Goal: Task Accomplishment & Management: Manage account settings

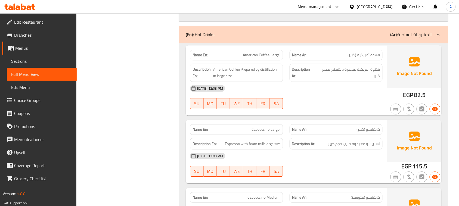
scroll to position [431, 0]
drag, startPoint x: 293, startPoint y: 61, endPoint x: 336, endPoint y: 69, distance: 43.7
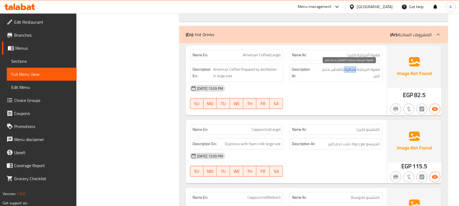
click at [352, 68] on span "قهوة امريكية محضرة بالتقطير بحجم كبير" at bounding box center [348, 72] width 64 height 13
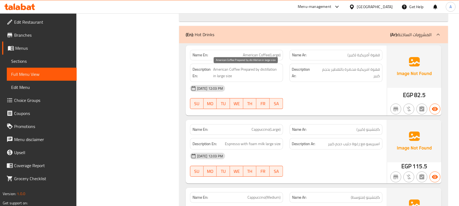
drag, startPoint x: 239, startPoint y: 59, endPoint x: 286, endPoint y: 77, distance: 50.8
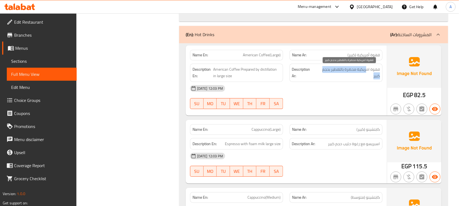
drag, startPoint x: 367, startPoint y: 67, endPoint x: 326, endPoint y: 90, distance: 47.2
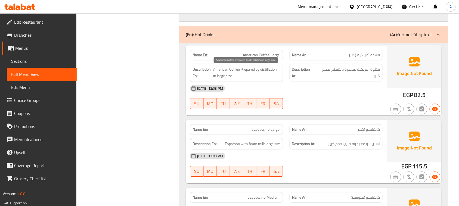
drag, startPoint x: 261, startPoint y: 71, endPoint x: 312, endPoint y: 92, distance: 55.5
click at [270, 73] on span "American Coffee Prepared by distillation in large size" at bounding box center [246, 72] width 67 height 13
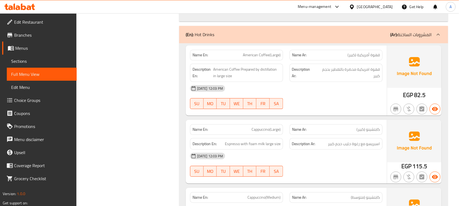
drag, startPoint x: 250, startPoint y: 54, endPoint x: 350, endPoint y: 92, distance: 106.8
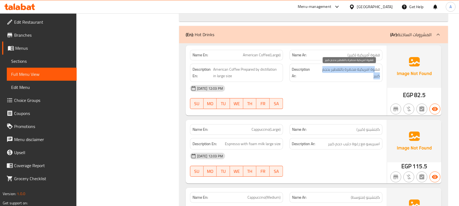
drag, startPoint x: 375, startPoint y: 70, endPoint x: 333, endPoint y: 74, distance: 41.8
click at [333, 74] on span "قهوة امريكية محضرة بالتقطير بحجم كبير" at bounding box center [348, 72] width 64 height 13
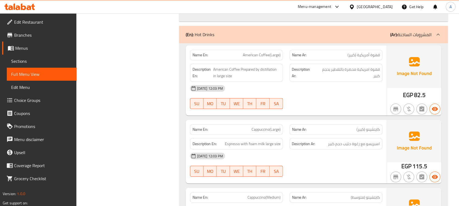
click at [348, 71] on span "قهوة امريكية محضرة بالتقطير بحجم كبير" at bounding box center [348, 72] width 64 height 13
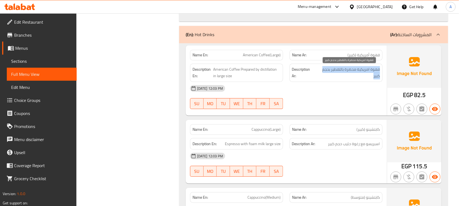
click at [348, 71] on span "قهوة امريكية محضرة بالتقطير بحجم كبير" at bounding box center [348, 72] width 64 height 13
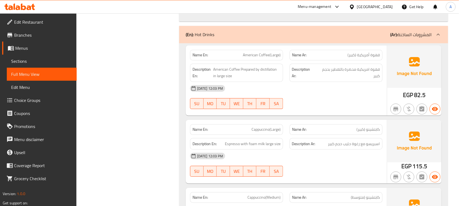
click at [320, 71] on span "قهوة امريكية محضرة بالتقطير بحجم كبير" at bounding box center [348, 72] width 64 height 13
drag, startPoint x: 244, startPoint y: 68, endPoint x: 348, endPoint y: 96, distance: 107.4
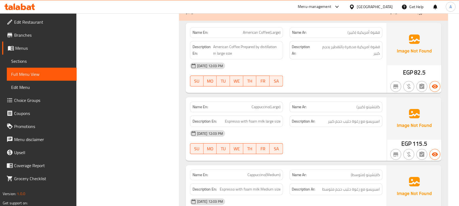
scroll to position [465, 0]
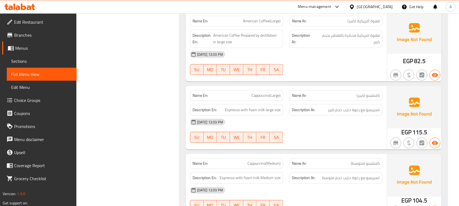
drag, startPoint x: 276, startPoint y: 96, endPoint x: 322, endPoint y: 134, distance: 59.6
drag, startPoint x: 247, startPoint y: 89, endPoint x: 326, endPoint y: 116, distance: 84.3
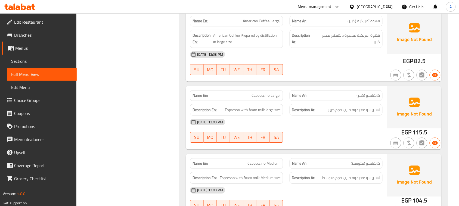
drag, startPoint x: 375, startPoint y: 47, endPoint x: 366, endPoint y: 51, distance: 10.6
drag, startPoint x: 356, startPoint y: 80, endPoint x: 234, endPoint y: 94, distance: 123.6
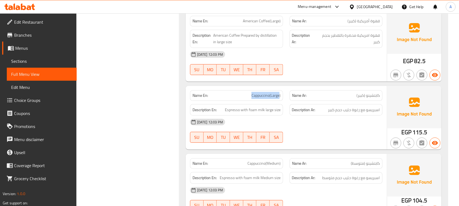
drag, startPoint x: 222, startPoint y: 94, endPoint x: 305, endPoint y: 87, distance: 83.1
drag, startPoint x: 365, startPoint y: 99, endPoint x: 361, endPoint y: 113, distance: 15.3
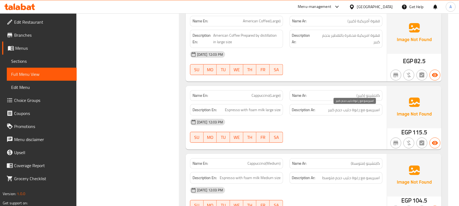
click at [371, 110] on span "اسبريسو مع رغوة حليب حجم كبير" at bounding box center [354, 110] width 52 height 7
drag, startPoint x: 371, startPoint y: 110, endPoint x: 346, endPoint y: 110, distance: 24.7
click at [346, 110] on span "اسبريسو مع رغوة حليب حجم كبير" at bounding box center [354, 110] width 52 height 7
drag, startPoint x: 261, startPoint y: 109, endPoint x: 324, endPoint y: 117, distance: 63.3
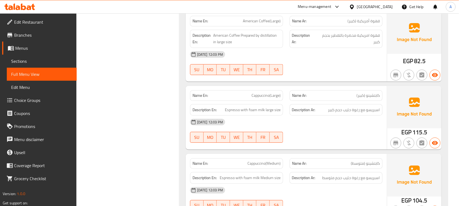
drag, startPoint x: 345, startPoint y: 105, endPoint x: 343, endPoint y: 108, distance: 3.5
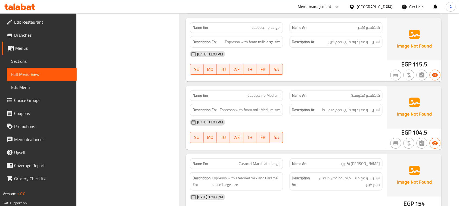
drag, startPoint x: 302, startPoint y: 100, endPoint x: 336, endPoint y: 115, distance: 37.1
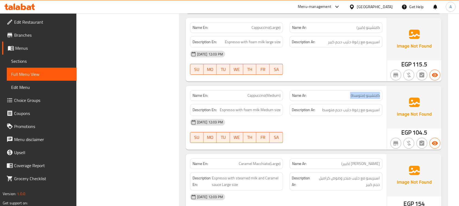
drag, startPoint x: 367, startPoint y: 98, endPoint x: 316, endPoint y: 94, distance: 51.5
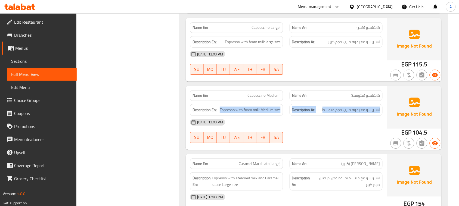
drag, startPoint x: 352, startPoint y: 105, endPoint x: 280, endPoint y: 105, distance: 72.0
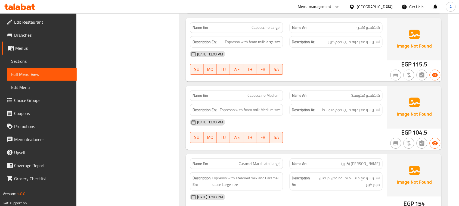
drag, startPoint x: 353, startPoint y: 112, endPoint x: 330, endPoint y: 139, distance: 35.7
drag, startPoint x: 343, startPoint y: 108, endPoint x: 317, endPoint y: 112, distance: 27.0
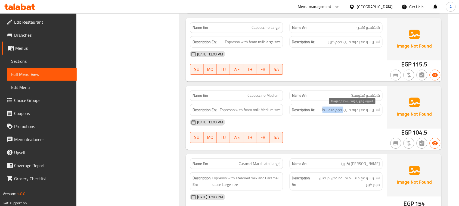
drag, startPoint x: 262, startPoint y: 97, endPoint x: 285, endPoint y: 118, distance: 31.9
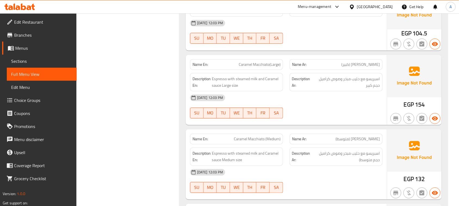
scroll to position [634, 0]
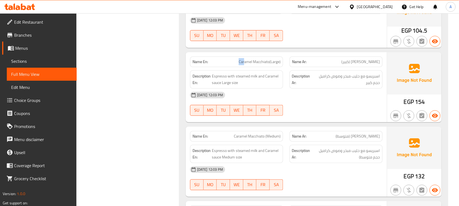
drag, startPoint x: 224, startPoint y: 58, endPoint x: 296, endPoint y: 80, distance: 75.6
drag, startPoint x: 376, startPoint y: 64, endPoint x: 217, endPoint y: 67, distance: 159.8
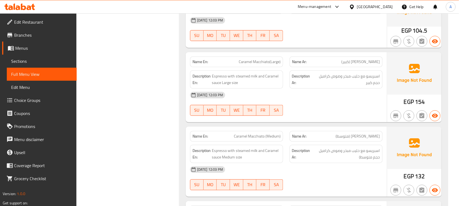
drag, startPoint x: 367, startPoint y: 76, endPoint x: 328, endPoint y: 80, distance: 39.4
click at [329, 80] on span "اسبريسو مع حليب مبخر وصوص كراميل حجم كبير" at bounding box center [346, 79] width 67 height 13
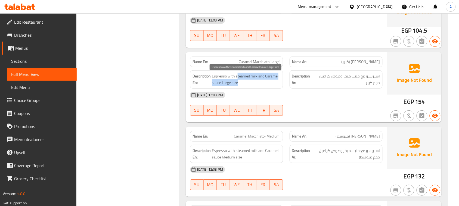
drag, startPoint x: 237, startPoint y: 78, endPoint x: 300, endPoint y: 95, distance: 65.4
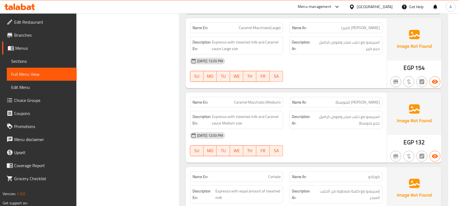
drag, startPoint x: 283, startPoint y: 110, endPoint x: 326, endPoint y: 86, distance: 49.4
drag, startPoint x: 257, startPoint y: 111, endPoint x: 302, endPoint y: 100, distance: 46.1
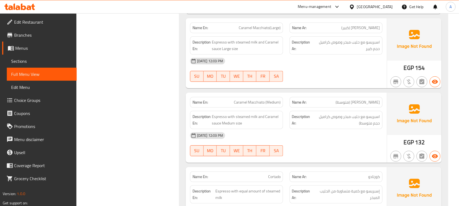
drag, startPoint x: 234, startPoint y: 103, endPoint x: 307, endPoint y: 89, distance: 74.1
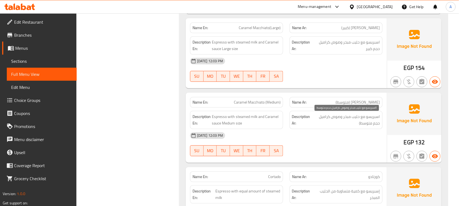
click at [374, 121] on span "اسبريسو مع حليب مبخر وصوص كراميل حجم متوسط)" at bounding box center [346, 119] width 68 height 13
drag, startPoint x: 374, startPoint y: 121, endPoint x: 340, endPoint y: 121, distance: 34.2
click at [340, 121] on span "اسبريسو مع حليب مبخر وصوص كراميل حجم متوسط)" at bounding box center [346, 119] width 68 height 13
click at [346, 120] on span "اسبريسو مع حليب مبخر وصوص كراميل حجم متوسط)" at bounding box center [346, 119] width 68 height 13
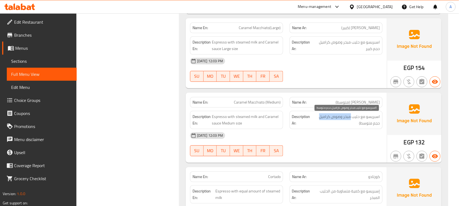
drag, startPoint x: 346, startPoint y: 120, endPoint x: 326, endPoint y: 121, distance: 19.3
click at [326, 121] on span "اسبريسو مع حليب مبخر وصوص كراميل حجم متوسط)" at bounding box center [346, 119] width 68 height 13
click at [344, 114] on span "اسبريسو مع حليب مبخر وصوص كراميل حجم متوسط)" at bounding box center [346, 119] width 68 height 13
drag, startPoint x: 344, startPoint y: 114, endPoint x: 329, endPoint y: 118, distance: 15.2
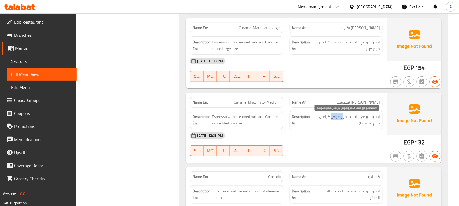
click at [329, 118] on span "اسبريسو مع حليب مبخر وصوص كراميل حجم متوسط)" at bounding box center [346, 119] width 68 height 13
click at [333, 116] on span "اسبريسو مع حليب مبخر وصوص كراميل حجم متوسط)" at bounding box center [346, 119] width 68 height 13
drag, startPoint x: 333, startPoint y: 116, endPoint x: 314, endPoint y: 120, distance: 19.5
click at [315, 120] on span "اسبريسو مع حليب مبخر وصوص كراميل حجم متوسط)" at bounding box center [346, 119] width 68 height 13
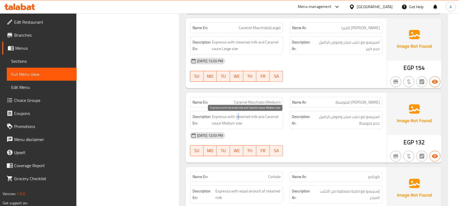
drag, startPoint x: 237, startPoint y: 119, endPoint x: 289, endPoint y: 118, distance: 51.9
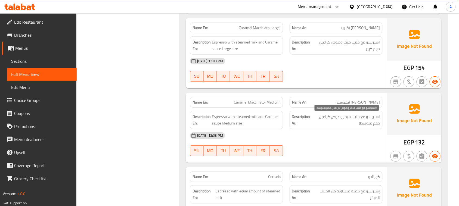
click at [375, 126] on span "اسبريسو مع حليب مبخر وصوص كراميل حجم متوسط)" at bounding box center [346, 119] width 68 height 13
drag, startPoint x: 375, startPoint y: 126, endPoint x: 352, endPoint y: 148, distance: 31.7
click at [374, 126] on span "اسبريسو مع حليب مبخر وصوص كراميل حجم متوسط)" at bounding box center [346, 119] width 68 height 13
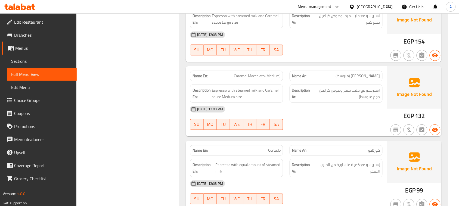
scroll to position [736, 0]
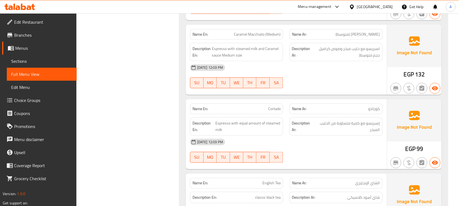
click at [312, 106] on div "Name En: Cortado Name Ar: كورتادو" at bounding box center [286, 108] width 199 height 17
click at [375, 109] on span "كورتادو" at bounding box center [374, 109] width 12 height 6
drag, startPoint x: 375, startPoint y: 109, endPoint x: 230, endPoint y: 109, distance: 144.8
click at [230, 109] on div "Name En: Cortado Name Ar: كورتادو" at bounding box center [286, 108] width 199 height 17
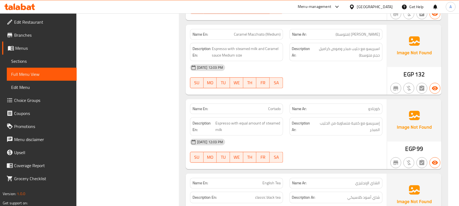
click at [197, 108] on strong "Name En:" at bounding box center [199, 109] width 15 height 6
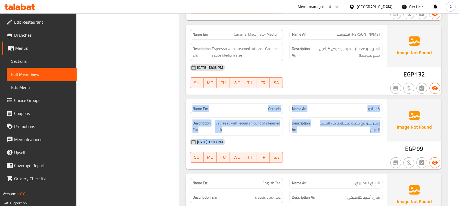
drag, startPoint x: 197, startPoint y: 108, endPoint x: 384, endPoint y: 154, distance: 192.7
click at [378, 154] on div "Name En: Cortado Name Ar: كورتادو Description En: Espresso with equal amount of…" at bounding box center [286, 134] width 201 height 70
click at [356, 146] on div "13-08-2025 12:03 PM" at bounding box center [286, 142] width 199 height 13
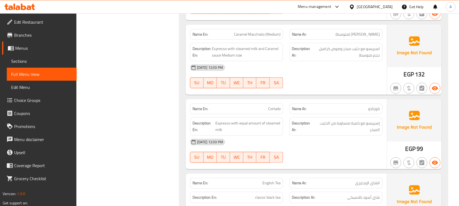
click at [374, 120] on div "Description Ar: إسبريسو مع كمية متساوية من الحليب المبخر" at bounding box center [335, 126] width 93 height 18
click at [359, 143] on div "13-08-2025 12:03 PM" at bounding box center [286, 142] width 199 height 13
click at [373, 126] on span "إسبريسو مع كمية متساوية من الحليب المبخر" at bounding box center [346, 126] width 65 height 13
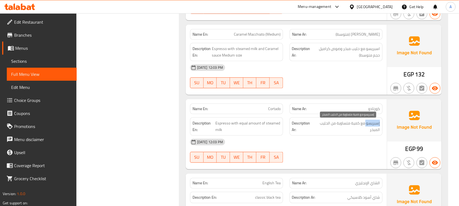
click at [373, 126] on span "إسبريسو مع كمية متساوية من الحليب المبخر" at bounding box center [346, 126] width 65 height 13
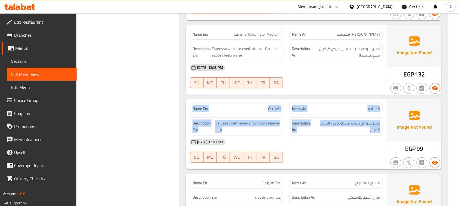
drag, startPoint x: 373, startPoint y: 126, endPoint x: 195, endPoint y: 111, distance: 178.4
click at [195, 111] on div "Name En: Cortado Name Ar: كورتادو Description En: Espresso with equal amount of…" at bounding box center [286, 134] width 201 height 70
click at [195, 111] on strong "Name En:" at bounding box center [199, 109] width 15 height 6
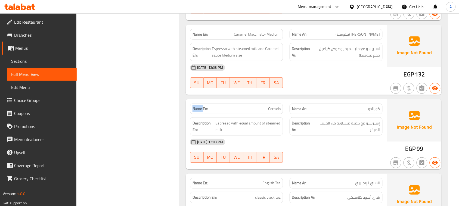
click at [195, 111] on strong "Name En:" at bounding box center [199, 109] width 15 height 6
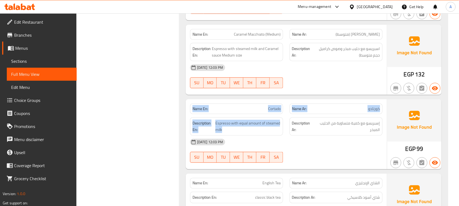
drag, startPoint x: 195, startPoint y: 111, endPoint x: 300, endPoint y: 142, distance: 109.6
click at [291, 139] on div "Name En: Cortado Name Ar: كورتادو Description En: Espresso with equal amount of…" at bounding box center [286, 134] width 201 height 70
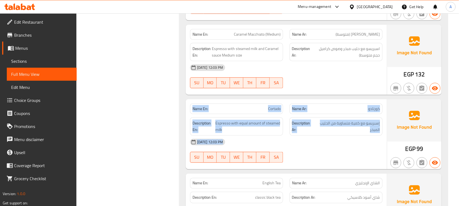
click at [300, 142] on div "13-08-2025 12:03 PM" at bounding box center [286, 142] width 199 height 13
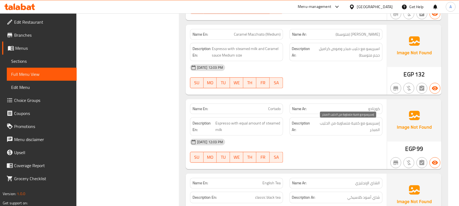
drag, startPoint x: 359, startPoint y: 122, endPoint x: 334, endPoint y: 126, distance: 26.1
click at [334, 126] on span "إسبريسو مع كمية متساوية من الحليب المبخر" at bounding box center [346, 126] width 65 height 13
click at [332, 140] on div "13-08-2025 12:03 PM" at bounding box center [286, 142] width 199 height 13
drag, startPoint x: 263, startPoint y: 123, endPoint x: 280, endPoint y: 126, distance: 17.1
click at [268, 123] on span "Espresso with equal amount of steamed milk" at bounding box center [247, 126] width 65 height 13
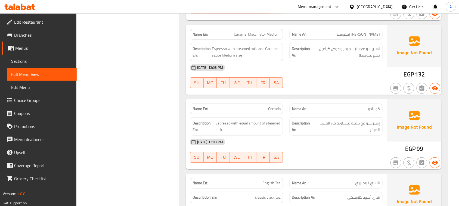
click at [297, 137] on div "13-08-2025 12:03 PM" at bounding box center [286, 142] width 199 height 13
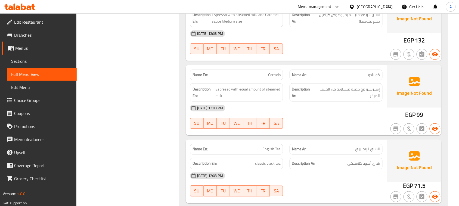
scroll to position [804, 0]
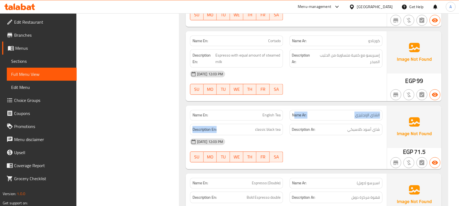
drag, startPoint x: 253, startPoint y: 125, endPoint x: 343, endPoint y: 105, distance: 91.9
click at [330, 113] on div "Name En: English Tea Name Ar: الشاي الإنجليزي Description En: classic black tea…" at bounding box center [286, 138] width 201 height 64
click at [343, 98] on div at bounding box center [335, 95] width 99 height 7
click at [368, 115] on span "الشاي الإنجليزي" at bounding box center [367, 115] width 25 height 6
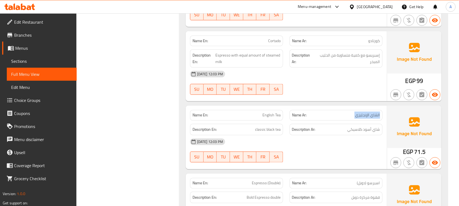
click at [368, 115] on span "الشاي الإنجليزي" at bounding box center [367, 115] width 25 height 6
click at [363, 135] on div "Description Ar: شاي أسود كلاسيكي" at bounding box center [335, 130] width 93 height 12
drag, startPoint x: 363, startPoint y: 135, endPoint x: 342, endPoint y: 158, distance: 31.0
click at [362, 136] on div "Description Ar: شاي أسود كلاسيكي" at bounding box center [335, 130] width 93 height 12
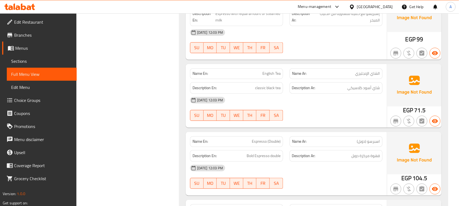
scroll to position [872, 0]
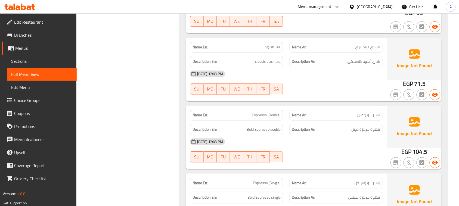
drag, startPoint x: 261, startPoint y: 52, endPoint x: 296, endPoint y: 91, distance: 51.6
click at [287, 60] on div "Name En: English Tea Name Ar: الشاي الإنجليزي Description En: classic black tea…" at bounding box center [286, 70] width 201 height 64
click at [298, 100] on div "Name En: English Tea Name Ar: الشاي الإنجليزي Description En: classic black tea…" at bounding box center [286, 70] width 201 height 64
drag, startPoint x: 251, startPoint y: 110, endPoint x: 315, endPoint y: 102, distance: 65.2
click at [300, 108] on div "Name En: Espresso (Double) Name Ar: اسبرسو (دوبل)" at bounding box center [286, 115] width 199 height 17
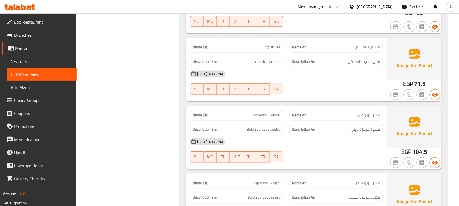
click at [317, 100] on div "Name En: English Tea Name Ar: الشاي الإنجليزي Description En: classic black tea…" at bounding box center [286, 70] width 201 height 64
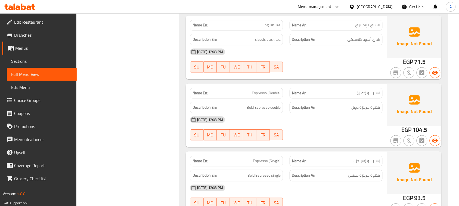
scroll to position [906, 0]
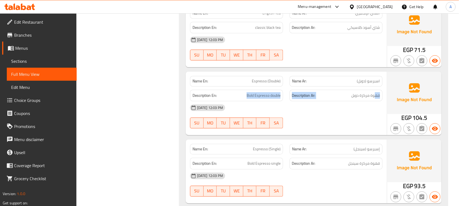
drag, startPoint x: 344, startPoint y: 99, endPoint x: 240, endPoint y: 98, distance: 104.1
click at [240, 98] on div "Description En: Bold Espresso double Description Ar: قهوة مركزة دوبل" at bounding box center [286, 96] width 199 height 18
click at [303, 120] on div "13-08-2025 12:03 PM SU MO TU WE TH FR SA" at bounding box center [286, 116] width 199 height 30
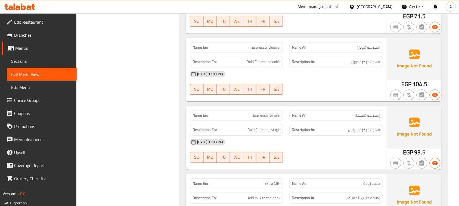
scroll to position [974, 0]
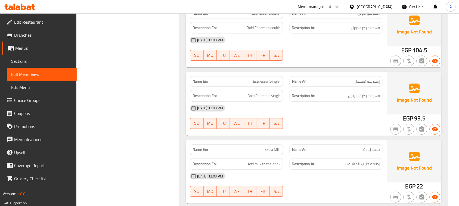
drag, startPoint x: 256, startPoint y: 84, endPoint x: 316, endPoint y: 97, distance: 61.3
click at [296, 90] on div "Name En: Espresso (Single) Name Ar: إسبرسو (سينجل) Description En: Bold Espress…" at bounding box center [286, 104] width 201 height 64
click at [342, 124] on div "13-08-2025 12:03 PM SU MO TU WE TH FR SA" at bounding box center [286, 117] width 199 height 30
drag, startPoint x: 364, startPoint y: 82, endPoint x: 354, endPoint y: 85, distance: 10.0
click at [355, 82] on span "إسبرسو (سينجل)" at bounding box center [366, 82] width 26 height 6
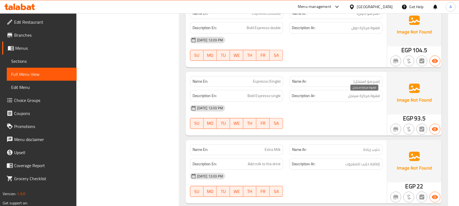
click at [375, 99] on span "قهوة مركزة سينجل" at bounding box center [364, 95] width 32 height 7
drag, startPoint x: 375, startPoint y: 100, endPoint x: 355, endPoint y: 100, distance: 20.4
click at [357, 99] on span "قهوة مركزة سينجل" at bounding box center [364, 95] width 32 height 7
drag, startPoint x: 353, startPoint y: 119, endPoint x: 295, endPoint y: 103, distance: 60.5
click at [351, 119] on div "13-08-2025 12:03 PM SU MO TU WE TH FR SA" at bounding box center [286, 117] width 199 height 30
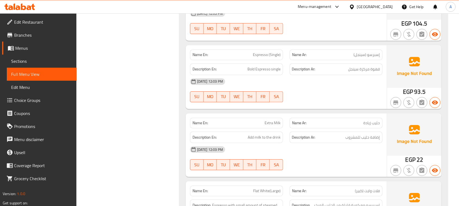
scroll to position [1008, 0]
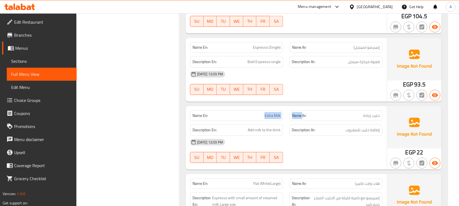
drag, startPoint x: 289, startPoint y: 120, endPoint x: 323, endPoint y: 121, distance: 34.0
click at [308, 120] on div "Name En: Extra Milk Name Ar: حليب زيادة" at bounding box center [286, 115] width 199 height 17
click at [349, 143] on div "13-08-2025 12:03 PM" at bounding box center [286, 142] width 199 height 13
drag, startPoint x: 374, startPoint y: 131, endPoint x: 327, endPoint y: 133, distance: 46.5
click at [339, 131] on h6 "Description Ar: إضافة حليب للمشروب" at bounding box center [336, 130] width 88 height 7
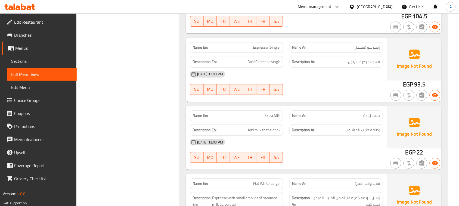
drag
click at [296, 130] on div "Description En: Add milk to the drink Description Ar: إضافة حليب للمشروب" at bounding box center [286, 130] width 199 height 18
click at [311, 157] on div "13-08-2025 12:03 PM SU MO TU WE TH FR SA" at bounding box center [286, 151] width 199 height 30
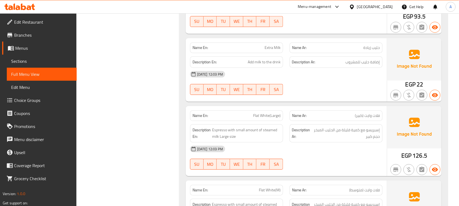
click at [314, 123] on div "Name En: Flat White(Large) Name Ar: فلات وايت (كبير) Description En: Espresso w…" at bounding box center [286, 141] width 201 height 70
click at [319, 96] on div at bounding box center [335, 95] width 99 height 7
click at [299, 116] on div "Name En: Flat White(Large) Name Ar: فلات وايت (كبير)" at bounding box center [286, 115] width 199 height 17
click at [362, 115] on span "فلات وايت (كبير)" at bounding box center [367, 116] width 25 height 6
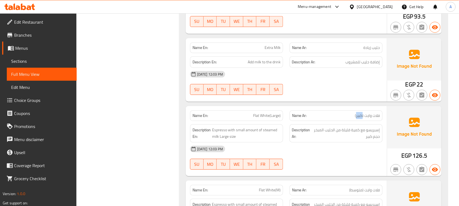
click at [362, 115] on span "فلات وايت (كبير)" at bounding box center [367, 116] width 25 height 6
drag, startPoint x: 362, startPoint y: 115, endPoint x: 353, endPoint y: 94, distance: 22.5
click at [350, 90] on div "13-08-2025 12:03 PM SU MO TU WE TH FR SA" at bounding box center [286, 83] width 199 height 30
drag, startPoint x: 290, startPoint y: 117, endPoint x: 333, endPoint y: 102, distance: 45.6
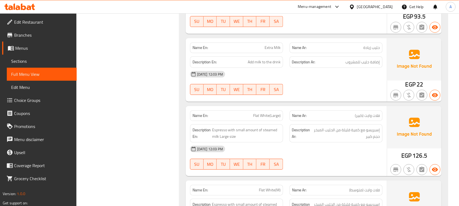
click at [312, 111] on div "Name En: Flat White(Large) Name Ar: فلات وايت (كبير)" at bounding box center [286, 115] width 199 height 17
click at [334, 102] on div "Name En: Extra Milk Name Ar: حليب زيادة Description En: Add milk to the drink D…" at bounding box center [286, 70] width 201 height 64
drag, startPoint x: 378, startPoint y: 133, endPoint x: 313, endPoint y: 132, distance: 65.5
click at [313, 132] on span "إسبريسو مع كمية قليلة من الحليب المبخر حجم كبير" at bounding box center [345, 133] width 67 height 13
click at [366, 137] on span "إسبريسو مع كمية قليلة من الحليب المبخر حجم كبير" at bounding box center [345, 133] width 67 height 13
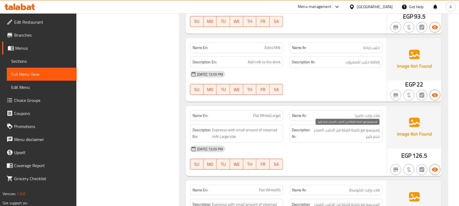
click at [366, 137] on span "إسبريسو مع كمية قليلة من الحليب المبخر حجم كبير" at bounding box center [345, 133] width 67 height 13
drag, startPoint x: 366, startPoint y: 137, endPoint x: 275, endPoint y: 137, distance: 91.0
click at [275, 137] on div "Description En: Espresso with small amount of steamed milk Large size Descripti…" at bounding box center [286, 133] width 199 height 25
click at [338, 162] on div "13-08-2025 12:03 PM SU MO TU WE TH FR SA" at bounding box center [286, 157] width 199 height 30
drag, startPoint x: 255, startPoint y: 45, endPoint x: 314, endPoint y: 86, distance: 72.1
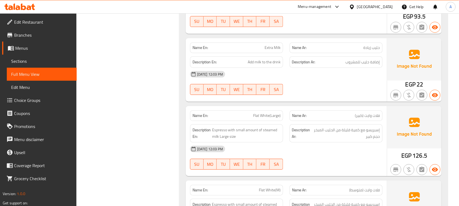
click at [311, 84] on div "Name En: Extra Milk Name Ar: حليب زيادة Description En: Add milk to the drink D…" at bounding box center [286, 70] width 201 height 64
click at [315, 89] on div "13-08-2025 12:03 PM SU MO TU WE TH FR SA" at bounding box center [286, 83] width 199 height 30
drag, startPoint x: 246, startPoint y: 110, endPoint x: 331, endPoint y: 118, distance: 84.9
click at [325, 121] on div "Name En: Flat White(Large) Name Ar: فلات وايت (كبير)" at bounding box center [286, 115] width 199 height 17
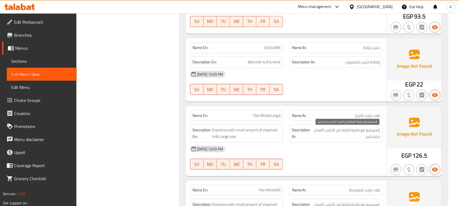
click at [374, 132] on span "إسبريسو مع كمية قليلة من الحليب المبخر حجم كبير" at bounding box center [345, 133] width 67 height 13
drag, startPoint x: 374, startPoint y: 132, endPoint x: 352, endPoint y: 94, distance: 43.5
click at [374, 132] on span "إسبريسو مع كمية قليلة من الحليب المبخر حجم كبير" at bounding box center [345, 133] width 67 height 13
click at [352, 94] on div at bounding box center [335, 95] width 99 height 7
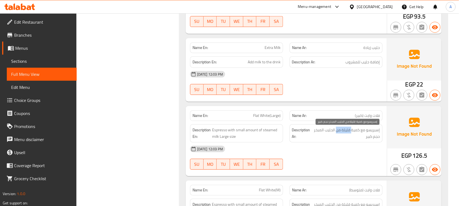
drag, startPoint x: 336, startPoint y: 129, endPoint x: 323, endPoint y: 149, distance: 24.0
click at [316, 130] on span "إسبريسو مع كمية قليلة من الحليب المبخر حجم كبير" at bounding box center [345, 133] width 67 height 13
click at [334, 162] on div "13-08-2025 12:03 PM SU MO TU WE TH FR SA" at bounding box center [286, 157] width 199 height 30
click at [355, 142] on div "Description Ar: إسبريسو مع كمية قليلة من الحليب المبخر حجم كبير" at bounding box center [335, 133] width 93 height 18
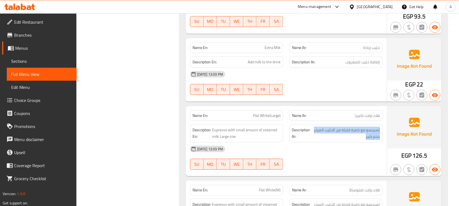
click at [355, 142] on div "Description Ar: إسبريسو مع كمية قليلة من الحليب المبخر حجم كبير" at bounding box center [335, 133] width 93 height 18
click at [347, 158] on div "13-08-2025 12:03 PM SU MO TU WE TH FR SA" at bounding box center [286, 157] width 199 height 30
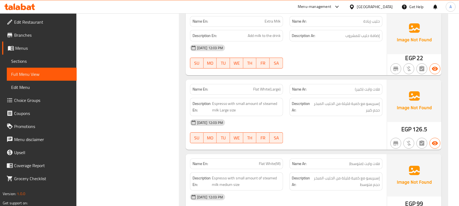
scroll to position [1110, 0]
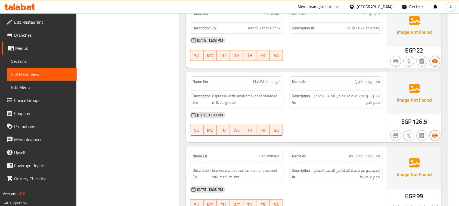
click at [327, 92] on div "Name En: Flat White(Large) Name Ar: فلات وايت (كبير) Description En: Espresso w…" at bounding box center [286, 107] width 201 height 70
click at [327, 128] on div "13-08-2025 12:03 PM SU MO TU WE TH FR SA" at bounding box center [286, 123] width 199 height 30
drag, startPoint x: 253, startPoint y: 154, endPoint x: 312, endPoint y: 129, distance: 64.6
click at [298, 155] on div "Name En: Flat White(M) Name Ar: فلات وايت (متوسط)" at bounding box center [286, 156] width 199 height 17
click at [313, 125] on div "13-08-2025 12:03 PM SU MO TU WE TH FR SA" at bounding box center [286, 123] width 199 height 30
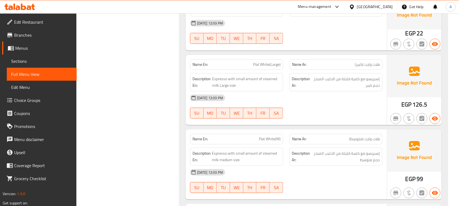
scroll to position [1144, 0]
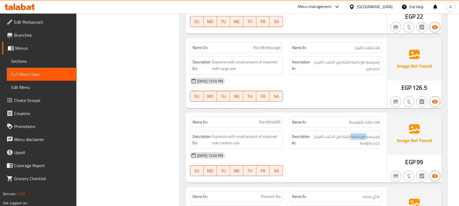
drag, startPoint x: 367, startPoint y: 135, endPoint x: 320, endPoint y: 140, distance: 47.0
click at [320, 140] on div "Description Ar: إسبريسو مع كمية قليلة من الحليب المبخر حجم متوسط" at bounding box center [335, 140] width 93 height 18
drag, startPoint x: 334, startPoint y: 161, endPoint x: 337, endPoint y: 151, distance: 10.0
click at [335, 161] on div "13-08-2025 12:03 PM" at bounding box center [286, 155] width 199 height 13
drag, startPoint x: 336, startPoint y: 142, endPoint x: 321, endPoint y: 138, distance: 15.8
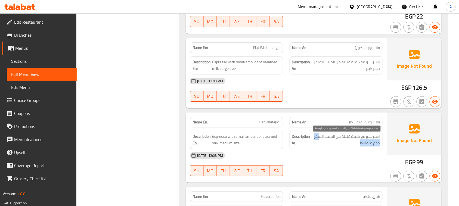
click at [321, 138] on span "إسبريسو مع كمية قليلة من الحليب المبخر حجم متوسط" at bounding box center [345, 139] width 68 height 13
click at [352, 162] on div "13-08-2025 12:03 PM" at bounding box center [286, 155] width 199 height 13
click at [363, 145] on span "إسبريسو مع كمية قليلة من الحليب المبخر حجم متوسط" at bounding box center [345, 139] width 68 height 13
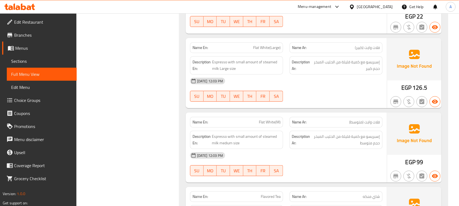
click at [357, 168] on div "13-08-2025 12:03 PM SU MO TU WE TH FR SA" at bounding box center [286, 164] width 199 height 30
drag, startPoint x: 351, startPoint y: 140, endPoint x: 320, endPoint y: 140, distance: 30.7
click at [326, 139] on span "إسبريسو مع كمية قليلة من الحليب المبخر حجم متوسط" at bounding box center [345, 139] width 68 height 13
click at [358, 164] on div "13-08-2025 12:03 PM SU MO TU WE TH FR SA" at bounding box center [286, 164] width 199 height 30
click at [376, 146] on span "إسبريسو مع كمية قليلة من الحليب المبخر حجم متوسط" at bounding box center [345, 139] width 68 height 13
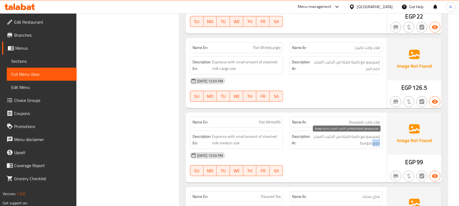
click at [376, 146] on span "إسبريسو مع كمية قليلة من الحليب المبخر حجم متوسط" at bounding box center [345, 139] width 68 height 13
drag, startPoint x: 376, startPoint y: 147, endPoint x: 341, endPoint y: 143, distance: 35.2
click at [349, 143] on span "إسبريسو مع كمية قليلة من الحليب المبخر حجم متوسط" at bounding box center [345, 139] width 68 height 13
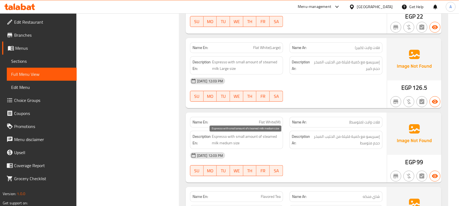
click at [242, 137] on span "Espresso with small amount of steamed milk medium size" at bounding box center [246, 139] width 69 height 13
drag, startPoint x: 242, startPoint y: 137, endPoint x: 271, endPoint y: 144, distance: 29.3
click at [270, 144] on span "Espresso with small amount of steamed milk medium size" at bounding box center [246, 139] width 69 height 13
click at [303, 160] on div "13-08-2025 12:03 PM" at bounding box center [286, 155] width 199 height 13
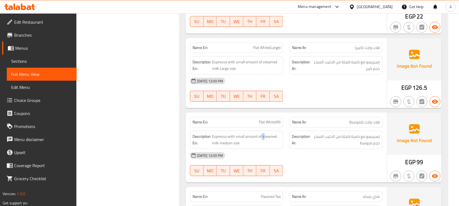
drag, startPoint x: 264, startPoint y: 139, endPoint x: 296, endPoint y: 148, distance: 33.5
click at [290, 142] on div "Description En: Espresso with small amount of steamed milk medium size Descript…" at bounding box center [286, 139] width 199 height 25
click at [311, 169] on div "13-08-2025 12:03 PM SU MO TU WE TH FR SA" at bounding box center [286, 164] width 199 height 30
click at [218, 137] on span "Espresso with small amount of steamed milk medium size" at bounding box center [246, 139] width 69 height 13
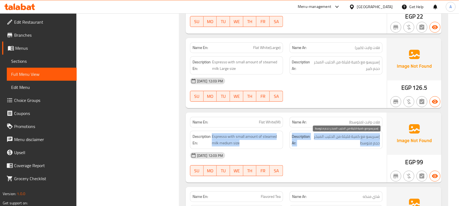
drag, startPoint x: 218, startPoint y: 137, endPoint x: 343, endPoint y: 140, distance: 125.6
click at [343, 140] on div "Description En: Espresso with small amount of steamed milk medium size Descript…" at bounding box center [286, 139] width 199 height 25
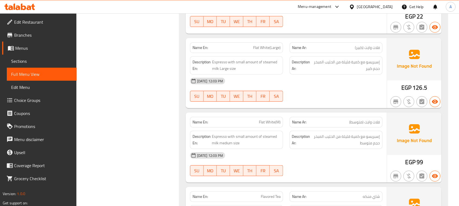
click at [349, 157] on div "13-08-2025 12:03 PM" at bounding box center [286, 155] width 199 height 13
drag, startPoint x: 340, startPoint y: 137, endPoint x: 340, endPoint y: 150, distance: 12.8
click at [336, 139] on span "إسبريسو مع كمية قليلة من الحليب المبخر حجم متوسط" at bounding box center [345, 139] width 68 height 13
click at [342, 154] on div "13-08-2025 12:03 PM" at bounding box center [286, 155] width 199 height 13
drag, startPoint x: 380, startPoint y: 143, endPoint x: 349, endPoint y: 155, distance: 33.5
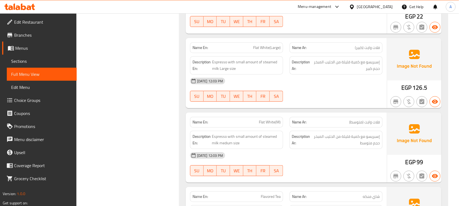
click at [365, 146] on div "Description Ar: إسبريسو مع كمية قليلة من الحليب المبخر حجم متوسط" at bounding box center [335, 140] width 93 height 18
click at [338, 168] on div "13-08-2025 12:03 PM SU MO TU WE TH FR SA" at bounding box center [286, 164] width 199 height 30
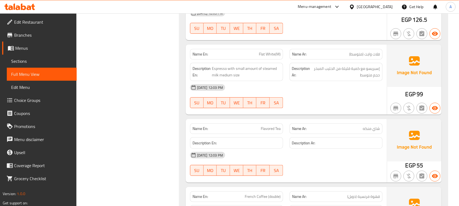
scroll to position [1246, 0]
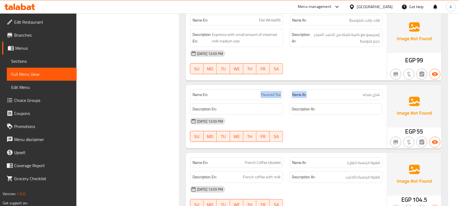
drag, startPoint x: 316, startPoint y: 99, endPoint x: 313, endPoint y: 116, distance: 16.8
click at [317, 99] on div "Name En: Flavored Tea Name Ar: شاي منكه" at bounding box center [286, 94] width 199 height 17
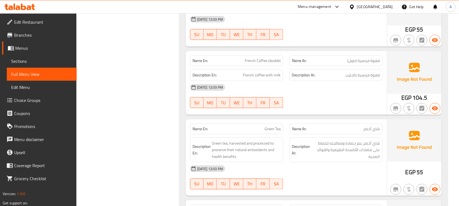
drag, startPoint x: 312, startPoint y: 66, endPoint x: 316, endPoint y: 69, distance: 4.4
click at [313, 67] on div "Name En: French Coffee (double) Name Ar: قهوة فرنسية (دوبل)" at bounding box center [286, 60] width 199 height 17
click at [328, 94] on div "13-08-2025 12:03 PM" at bounding box center [286, 87] width 199 height 13
drag, startPoint x: 239, startPoint y: 55, endPoint x: 315, endPoint y: 87, distance: 82.5
click at [306, 77] on div "Name En: French Coffee (double) Name Ar: قهوة فرنسية (دوبل) Description En: Fre…" at bounding box center [286, 83] width 201 height 64
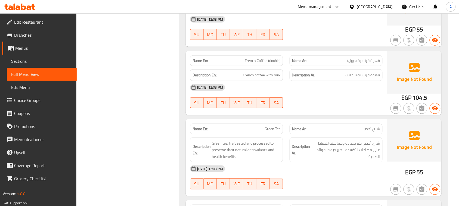
drag, startPoint x: 349, startPoint y: 120, endPoint x: 378, endPoint y: 78, distance: 51.1
drag, startPoint x: 377, startPoint y: 65, endPoint x: 350, endPoint y: 64, distance: 26.9
click at [351, 61] on span "قهوة فرنسية (دوبل)" at bounding box center [363, 61] width 33 height 6
click at [360, 97] on div "13-08-2025 12:03 PM SU MO TU WE TH FR SA" at bounding box center [286, 96] width 199 height 30
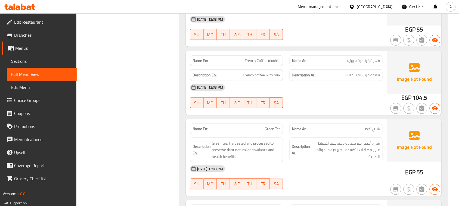
click at [367, 81] on div "Description Ar: قهوة فرنسية بالحليب" at bounding box center [335, 75] width 93 height 12
click at [368, 79] on span "قهوة فرنسية بالحليب" at bounding box center [362, 75] width 35 height 7
drag, startPoint x: 368, startPoint y: 80, endPoint x: 301, endPoint y: 79, distance: 66.6
click at [301, 79] on h6 "Description Ar: قهوة فرنسية بالحليب" at bounding box center [336, 75] width 88 height 7
click at [334, 97] on div "13-08-2025 12:03 PM SU MO TU WE TH FR SA" at bounding box center [286, 96] width 199 height 30
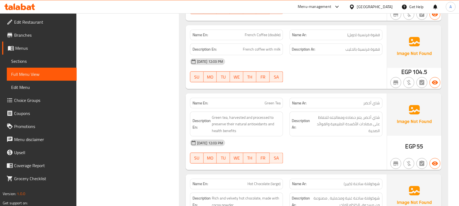
scroll to position [1416, 0]
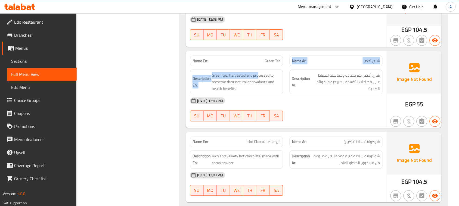
drag, startPoint x: 258, startPoint y: 68, endPoint x: 295, endPoint y: 80, distance: 38.4
click at [282, 67] on div "Name En: Green Tea Name Ar: شاي أخضر Description En: Green tea, harvested and p…" at bounding box center [286, 89] width 201 height 77
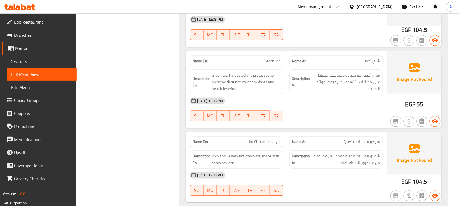
click at [311, 116] on div "13-08-2025 12:03 PM SU MO TU WE TH FR SA" at bounding box center [286, 109] width 199 height 30
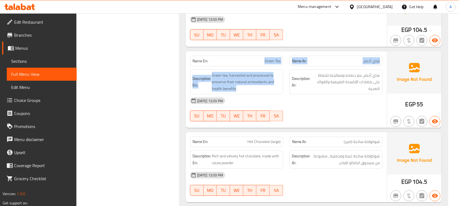
drag, startPoint x: 249, startPoint y: 62, endPoint x: 317, endPoint y: 87, distance: 72.6
click at [298, 74] on div "Name En: Green Tea Name Ar: شاي أخضر Description En: Green tea, harvested and p…" at bounding box center [286, 89] width 201 height 77
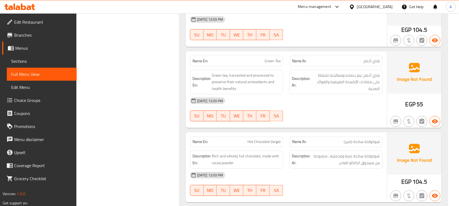
click at [335, 112] on div "13-08-2025 12:03 PM SU MO TU WE TH FR SA" at bounding box center [286, 109] width 199 height 30
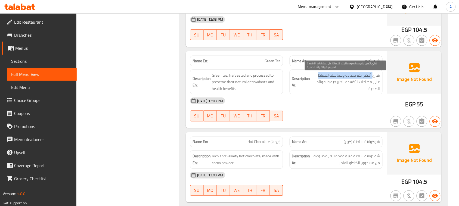
drag, startPoint x: 373, startPoint y: 78, endPoint x: 317, endPoint y: 81, distance: 56.0
click at [317, 81] on span "شاي أخضر، يتم حصاده ومعالجته للحفاظ على مضادات الأكسدة الطبيعية والفوائد الصحية" at bounding box center [345, 82] width 69 height 20
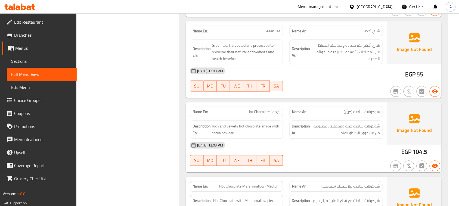
scroll to position [1450, 0]
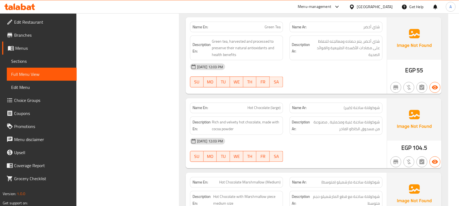
drag, startPoint x: 353, startPoint y: 83, endPoint x: 341, endPoint y: 86, distance: 11.7
click at [341, 86] on div "13-08-2025 12:03 PM SU MO TU WE TH FR SA" at bounding box center [286, 75] width 199 height 30
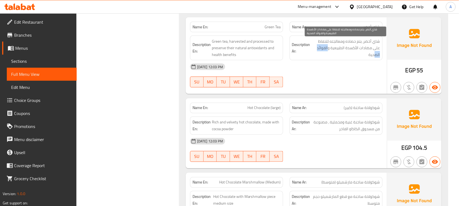
drag, startPoint x: 321, startPoint y: 52, endPoint x: 321, endPoint y: 75, distance: 22.8
click at [317, 55] on div "Description Ar: شاي أخضر، يتم حصاده ومعالجته للحفاظ على مضادات الأكسدة الطبيعية…" at bounding box center [335, 48] width 93 height 25
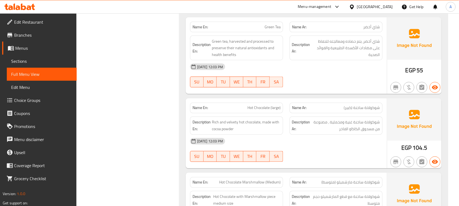
click at [323, 78] on div "13-08-2025 12:03 PM SU MO TU WE TH FR SA" at bounding box center [286, 75] width 199 height 30
drag, startPoint x: 233, startPoint y: 107, endPoint x: 267, endPoint y: 109, distance: 33.7
click at [267, 109] on div "Name En: Hot Chocolate (large)" at bounding box center [236, 108] width 93 height 11
click at [284, 122] on div "Description En: Rich and velvety hot chocolate, made with cocoa powder" at bounding box center [236, 125] width 99 height 25
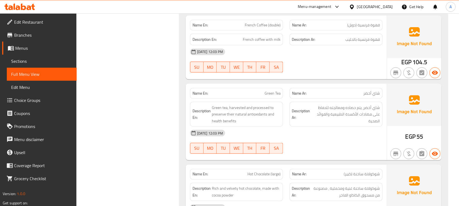
scroll to position [1416, 0]
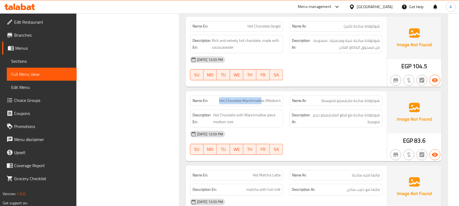
drag, startPoint x: 366, startPoint y: 104, endPoint x: 339, endPoint y: 102, distance: 27.2
click at [339, 102] on span "شوكولاتة ساخنة مارشميلو (متوسط)" at bounding box center [350, 101] width 58 height 6
click at [343, 75] on div "13-08-2025 12:03 PM SU MO TU WE TH FR SA" at bounding box center [286, 68] width 199 height 30
drag, startPoint x: 349, startPoint y: 103, endPoint x: 341, endPoint y: 99, distance: 9.4
click at [342, 101] on span "شوكولاتة ساخنة مارشميلو (متوسط)" at bounding box center [350, 101] width 58 height 6
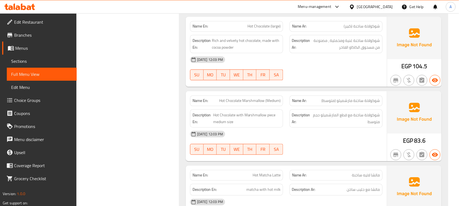
click at [342, 73] on div "13-08-2025 12:03 PM SU MO TU WE TH FR SA" at bounding box center [286, 68] width 199 height 30
drag, startPoint x: 367, startPoint y: 101, endPoint x: 334, endPoint y: 99, distance: 32.7
click at [336, 99] on span "شوكولاتة ساخنة مارشميلو (متوسط)" at bounding box center [350, 101] width 58 height 6
click at [336, 87] on div "Name En: Hot Chocolate (large) Name Ar: شوكولاتة ساخنة (كبير) Description En: R…" at bounding box center [286, 52] width 201 height 70
drag, startPoint x: 371, startPoint y: 105, endPoint x: 256, endPoint y: 102, distance: 115.2
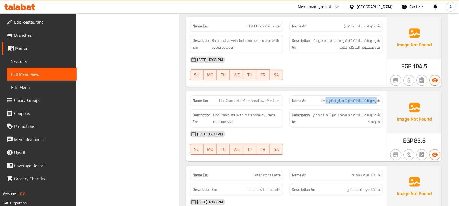
click at [325, 102] on span "شوكولاتة ساخنة مارشميلو (متوسط)" at bounding box center [350, 101] width 58 height 6
drag, startPoint x: 249, startPoint y: 103, endPoint x: 286, endPoint y: 104, distance: 36.1
click at [286, 104] on div "Name En: Hot Chocolate Marshmallow (Medium)" at bounding box center [236, 100] width 99 height 17
click at [321, 78] on div "13-08-2025 12:03 PM SU MO TU WE TH FR SA" at bounding box center [286, 68] width 199 height 30
drag, startPoint x: 236, startPoint y: 94, endPoint x: 311, endPoint y: 85, distance: 75.3
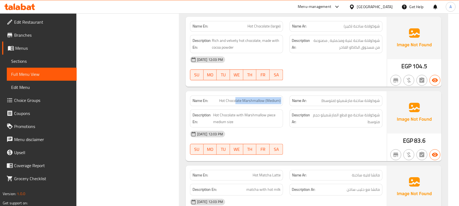
click at [327, 76] on div "13-08-2025 12:03 PM SU MO TU WE TH FR SA" at bounding box center [286, 68] width 199 height 30
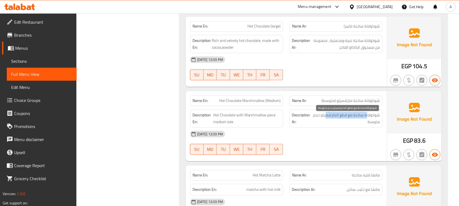
drag, startPoint x: 367, startPoint y: 118, endPoint x: 327, endPoint y: 114, distance: 39.9
click at [327, 114] on span "شوكولاتة ساخنة مع قطع المارشميلو حجم متوسط" at bounding box center [345, 118] width 67 height 13
click at [330, 117] on span "شوكولاتة ساخنة مع قطع المارشميلو حجم متوسط" at bounding box center [345, 118] width 67 height 13
drag, startPoint x: 330, startPoint y: 117, endPoint x: 274, endPoint y: 116, distance: 56.5
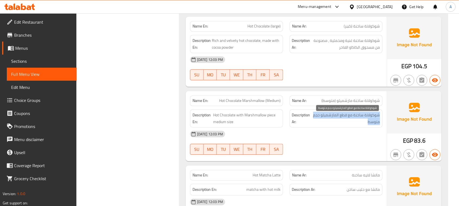
click at [274, 116] on div "Description En: Hot Chocolate with Marshmallow piece medium size Description Ar…" at bounding box center [286, 118] width 199 height 25
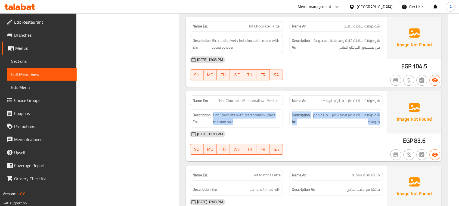
click at [232, 114] on div "Description En: Hot Chocolate with Marshmallow piece medium size" at bounding box center [236, 118] width 93 height 18
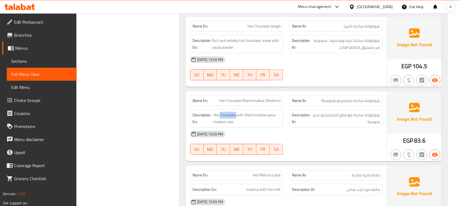
click at [232, 114] on div "Description En: Hot Chocolate with Marshmallow piece medium size" at bounding box center [236, 118] width 93 height 18
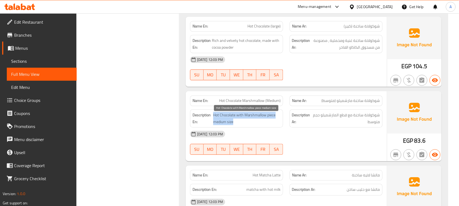
drag, startPoint x: 232, startPoint y: 114, endPoint x: 314, endPoint y: 139, distance: 86.4
click at [308, 136] on div "Name En: Hot Chocolate Marshmallow (Medium) Name Ar: شوكولاتة ساخنة مارشميلو (م…" at bounding box center [286, 126] width 201 height 70
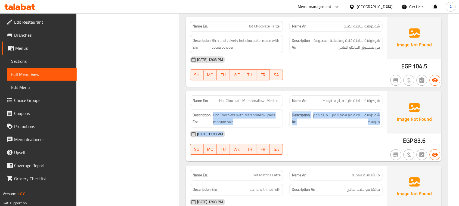
click at [321, 147] on div "13-08-2025 12:03 PM SU MO TU WE TH FR SA" at bounding box center [286, 142] width 199 height 30
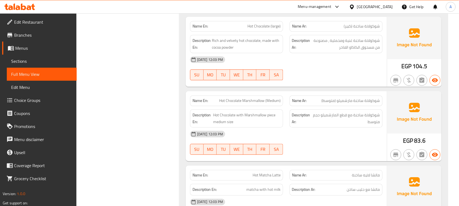
drag, startPoint x: 239, startPoint y: 101, endPoint x: 277, endPoint y: 125, distance: 45.4
click at [256, 109] on div "Name En: Hot Chocolate Marshmallow (Medium) Name Ar: شوكولاتة ساخنة مارشميلو (م…" at bounding box center [286, 126] width 201 height 70
drag, startPoint x: 282, startPoint y: 129, endPoint x: 265, endPoint y: 162, distance: 37.3
click at [282, 130] on div "Name En: Hot Chocolate Marshmallow (Medium) Name Ar: شوكولاتة ساخنة مارشميلو (م…" at bounding box center [286, 126] width 201 height 70
drag, startPoint x: 254, startPoint y: 170, endPoint x: 289, endPoint y: 161, distance: 35.6
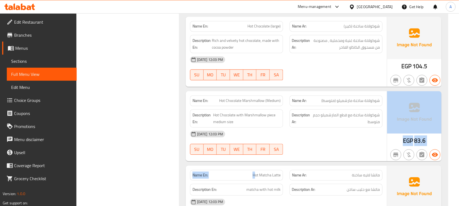
click at [289, 158] on div at bounding box center [335, 154] width 99 height 7
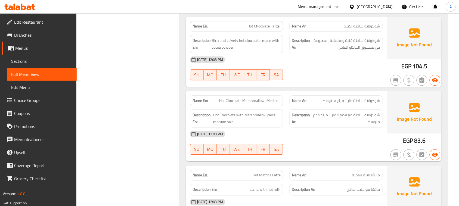
click at [289, 158] on div at bounding box center [335, 154] width 99 height 7
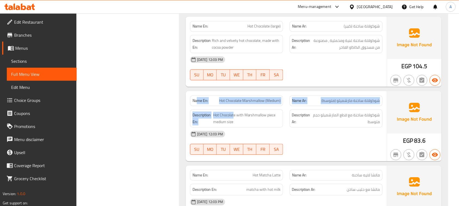
drag, startPoint x: 197, startPoint y: 105, endPoint x: 245, endPoint y: 117, distance: 49.2
click at [240, 115] on div "Name En: Hot Chocolate Marshmallow (Medium) Name Ar: شوكولاتة ساخنة مارشميلو (م…" at bounding box center [286, 126] width 201 height 70
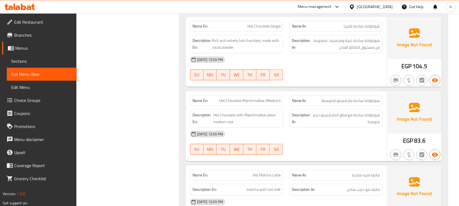
click at [283, 132] on div "13-08-2025 12:03 PM" at bounding box center [286, 133] width 199 height 13
drag, startPoint x: 243, startPoint y: 29, endPoint x: 317, endPoint y: 59, distance: 79.6
click at [311, 59] on div "Name En: Hot Chocolate (large) Name Ar: شوكولاتة ساخنة (كبير) Description En: R…" at bounding box center [286, 52] width 201 height 70
click at [334, 51] on span "شوكولاتة ساخنة غنية ومخملية ، مصنوعة من مسحوق الكاكاو الفاخر" at bounding box center [345, 43] width 69 height 13
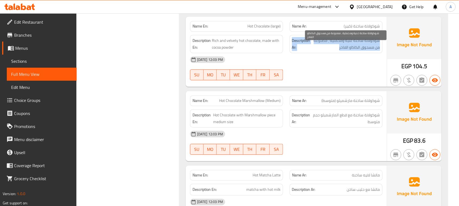
drag, startPoint x: 334, startPoint y: 52, endPoint x: 287, endPoint y: 48, distance: 46.4
click at [287, 48] on div "Description Ar: شوكولاتة ساخنة غنية ومخملية ، مصنوعة من مسحوق الكاكاو الفاخر" at bounding box center [335, 44] width 99 height 25
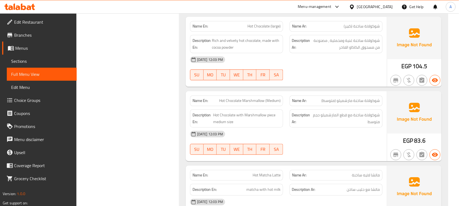
click at [336, 74] on div "13-08-2025 12:03 PM SU MO TU WE TH FR SA" at bounding box center [286, 68] width 199 height 30
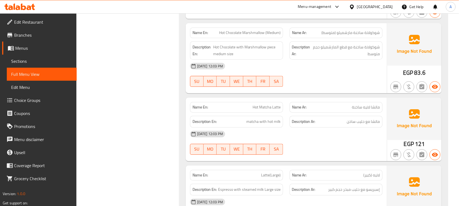
drag, startPoint x: 240, startPoint y: 108, endPoint x: 308, endPoint y: 126, distance: 69.4
click at [299, 118] on div "Name En: Hot Matcha Latte Name Ar: ماتشا لاتيه ساخنة Description En: matcha wit…" at bounding box center [286, 130] width 201 height 64
drag, startPoint x: 375, startPoint y: 124, endPoint x: 362, endPoint y: 130, distance: 14.1
click at [365, 125] on span "ماتشا مع حليب ساخن" at bounding box center [363, 121] width 33 height 7
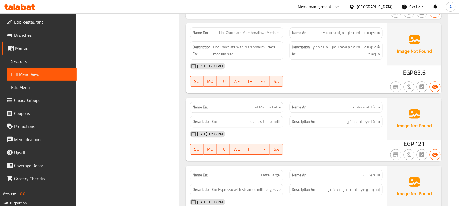
drag, startPoint x: 352, startPoint y: 161, endPoint x: 275, endPoint y: 141, distance: 79.7
click at [346, 161] on div "Name En: Hot Matcha Latte Name Ar: ماتشا لاتيه ساخنة Description En: matcha wit…" at bounding box center [286, 130] width 201 height 64
drag, startPoint x: 239, startPoint y: 124, endPoint x: 299, endPoint y: 139, distance: 62.3
click at [287, 133] on div "Name En: Hot Matcha Latte Name Ar: ماتشا لاتيه ساخنة Description En: matcha wit…" at bounding box center [286, 130] width 201 height 64
click at [313, 149] on div "13-08-2025 12:03 PM SU MO TU WE TH FR SA" at bounding box center [286, 142] width 199 height 30
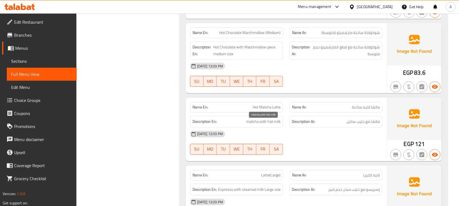
click at [249, 123] on span "matcha with hot milk" at bounding box center [263, 121] width 34 height 7
drag, startPoint x: 249, startPoint y: 123, endPoint x: 279, endPoint y: 129, distance: 31.0
click at [279, 127] on div "Description En: matcha with hot milk" at bounding box center [236, 122] width 93 height 12
click at [300, 147] on div "13-08-2025 12:03 PM SU MO TU WE TH FR SA" at bounding box center [286, 142] width 199 height 30
click at [258, 112] on div "Name En: Hot Matcha Latte" at bounding box center [236, 107] width 93 height 11
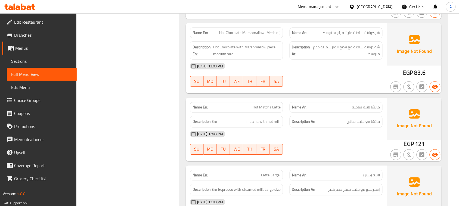
click at [256, 109] on span "Hot Matcha Latte" at bounding box center [266, 107] width 28 height 6
drag, startPoint x: 256, startPoint y: 109, endPoint x: 278, endPoint y: 112, distance: 22.7
click at [278, 110] on span "Hot Matcha Latte" at bounding box center [266, 107] width 28 height 6
click at [271, 127] on div "Description En: matcha with hot milk" at bounding box center [236, 122] width 93 height 12
click at [335, 145] on div "13-08-2025 12:03 PM SU MO TU WE TH FR SA" at bounding box center [286, 142] width 199 height 30
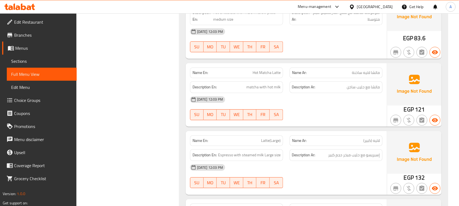
scroll to position [1701, 0]
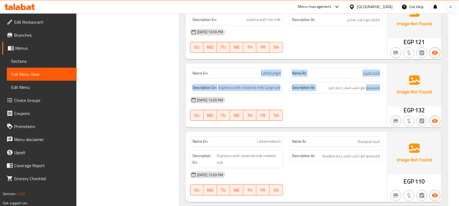
drag, startPoint x: 261, startPoint y: 78, endPoint x: 367, endPoint y: 87, distance: 105.8
click at [367, 83] on div "Name En: Latte(Large) Name Ar: لاتيه (كبير) Description En: Espresso with steam…" at bounding box center [286, 96] width 201 height 64
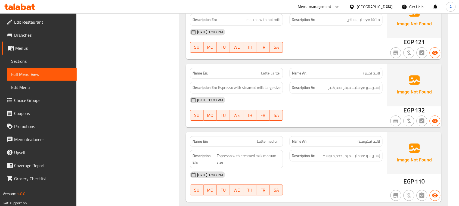
click at [328, 121] on div at bounding box center [335, 120] width 99 height 7
drag, startPoint x: 261, startPoint y: 73, endPoint x: 349, endPoint y: 81, distance: 88.7
click at [348, 80] on div "Name En: Latte(Large) Name Ar: لاتيه (كبير)" at bounding box center [286, 73] width 199 height 17
click at [359, 91] on span "إسبريسو مع حليب مبخر حجم كبير" at bounding box center [354, 87] width 52 height 7
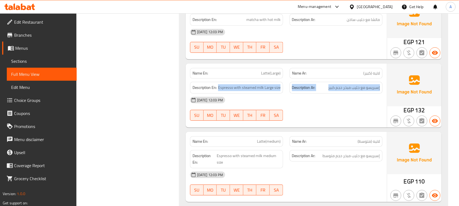
drag, startPoint x: 359, startPoint y: 92, endPoint x: 280, endPoint y: 89, distance: 78.3
click at [280, 89] on div "Description En: Espresso with steamed milk Large size Description Ar: إسبريسو م…" at bounding box center [286, 88] width 199 height 18
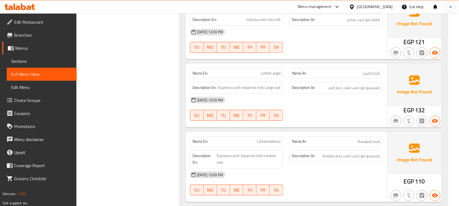
click at [321, 120] on div "13-08-2025 12:03 PM SU MO TU WE TH FR SA" at bounding box center [286, 108] width 199 height 30
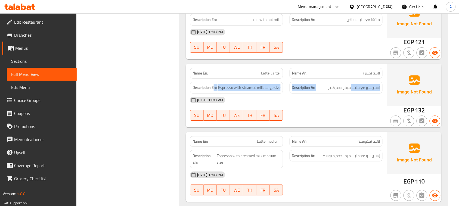
drag, startPoint x: 214, startPoint y: 87, endPoint x: 354, endPoint y: 94, distance: 140.4
click at [352, 94] on div "Description En: Espresso with steamed milk Large size Description Ar: إسبريسو م…" at bounding box center [286, 88] width 199 height 18
click at [359, 91] on span "إسبريسو مع حليب مبخر حجم كبير" at bounding box center [354, 87] width 52 height 7
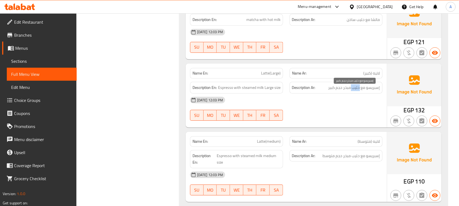
click at [359, 91] on span "إسبريسو مع حليب مبخر حجم كبير" at bounding box center [354, 87] width 52 height 7
click at [268, 84] on div "Description En: Espresso with steamed milk Large size" at bounding box center [236, 88] width 99 height 18
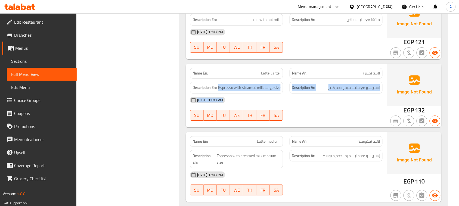
drag, startPoint x: 268, startPoint y: 84, endPoint x: 311, endPoint y: 102, distance: 46.9
click at [309, 101] on div "Name En: Latte(Large) Name Ar: لاتيه (كبير) Description En: Espresso with steam…" at bounding box center [286, 96] width 201 height 64
click at [320, 116] on div "13-08-2025 12:03 PM SU MO TU WE TH FR SA" at bounding box center [286, 108] width 199 height 30
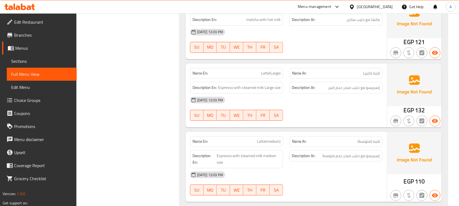
scroll to position [1735, 0]
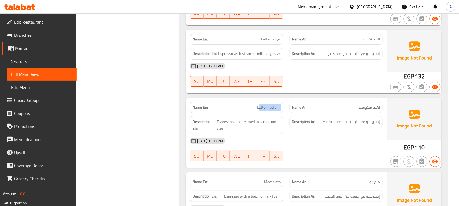
drag, startPoint x: 258, startPoint y: 111, endPoint x: 326, endPoint y: 98, distance: 68.6
click at [309, 103] on div "Name En: Latte(medium) Name Ar: لاتيه (متوسط)" at bounding box center [286, 107] width 199 height 17
click at [330, 93] on div "Name En: Latte(Large) Name Ar: لاتيه (كبير) Description En: Espresso with steam…" at bounding box center [286, 62] width 201 height 64
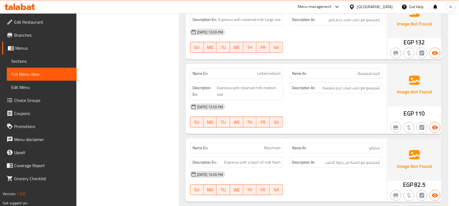
drag, startPoint x: 244, startPoint y: 79, endPoint x: 336, endPoint y: 95, distance: 93.7
click at [330, 91] on div "Name En: Latte(medium) Name Ar: لاتيه (متوسط) Description En: Espresso with ste…" at bounding box center [286, 99] width 201 height 70
click at [349, 124] on div "13-08-2025 12:03 PM SU MO TU WE TH FR SA" at bounding box center [286, 115] width 199 height 30
drag, startPoint x: 372, startPoint y: 88, endPoint x: 326, endPoint y: 88, distance: 46.2
click at [332, 88] on span "إسبريسو مع حليب مبخر حجم متوسط" at bounding box center [351, 88] width 57 height 7
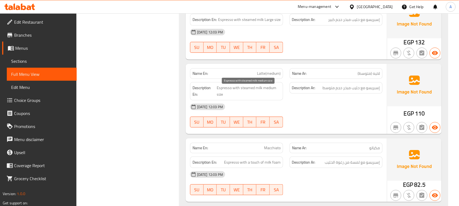
drag, startPoint x: 274, startPoint y: 89, endPoint x: 295, endPoint y: 95, distance: 21.8
click at [291, 91] on div "Description En: Espresso with steamed milk medium size Description Ar: إسبريسو …" at bounding box center [286, 91] width 199 height 25
click at [300, 109] on div "13-08-2025 12:03 PM" at bounding box center [286, 106] width 199 height 13
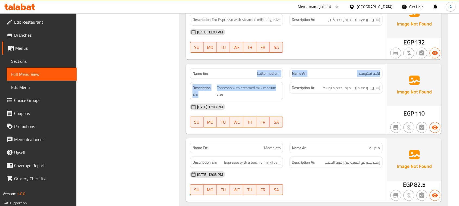
drag, startPoint x: 241, startPoint y: 80, endPoint x: 299, endPoint y: 97, distance: 60.0
click at [285, 87] on div "Name En: Latte(medium) Name Ar: لاتيه (متوسط) Description En: Espresso with ste…" at bounding box center [286, 99] width 201 height 70
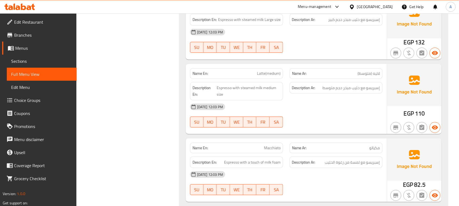
click at [329, 145] on div "Name Ar: مكياتو" at bounding box center [335, 147] width 99 height 17
drag, startPoint x: 295, startPoint y: 147, endPoint x: 321, endPoint y: 140, distance: 27.0
click at [303, 146] on div "Name En: Macchiato Name Ar: مكياتو" at bounding box center [286, 147] width 199 height 17
click at [330, 134] on div "Name En: Latte(medium) Name Ar: لاتيه (متوسط) Description En: Espresso with ste…" at bounding box center [286, 99] width 201 height 70
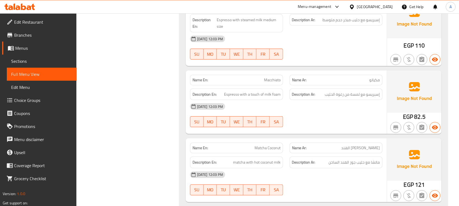
click at [375, 98] on span "إسبريسو مع لمسة من رغوة الحليب" at bounding box center [352, 94] width 55 height 7
click at [364, 127] on div at bounding box center [335, 127] width 99 height 7
drag, startPoint x: 369, startPoint y: 102, endPoint x: 373, endPoint y: 95, distance: 8.6
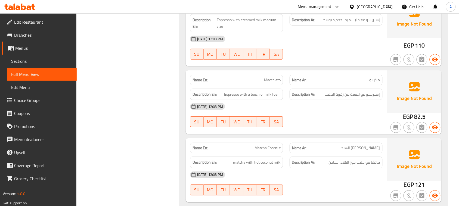
click at [369, 100] on div "Description Ar: إسبريسو مع لمسة من رغوة الحليب" at bounding box center [335, 95] width 93 height 12
click at [373, 95] on span "إسبريسو مع لمسة من رغوة الحليب" at bounding box center [352, 94] width 55 height 7
drag, startPoint x: 373, startPoint y: 95, endPoint x: 227, endPoint y: 95, distance: 145.4
click at [311, 95] on h6 "Description Ar: إسبريسو مع لمسة من رغوة الحليب" at bounding box center [336, 94] width 88 height 7
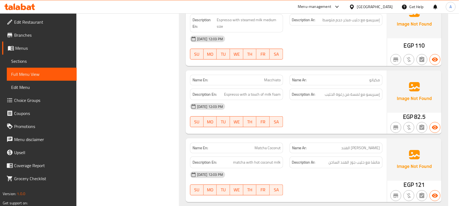
click at [285, 109] on div "13-08-2025 12:03 PM" at bounding box center [286, 106] width 199 height 13
click at [229, 98] on span "Espresso with a touch of milk foam" at bounding box center [252, 94] width 57 height 7
drag, startPoint x: 229, startPoint y: 98, endPoint x: 262, endPoint y: 99, distance: 33.7
click at [262, 98] on span "Espresso with a touch of milk foam" at bounding box center [252, 94] width 57 height 7
click at [287, 103] on div "Description Ar: إسبريسو مع لمسة من رغوة الحليب" at bounding box center [335, 94] width 99 height 18
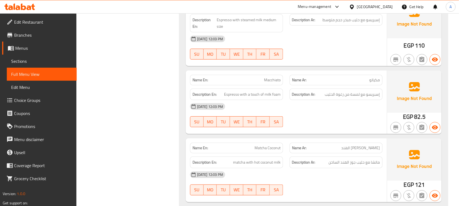
drag, startPoint x: 333, startPoint y: 95, endPoint x: 330, endPoint y: 101, distance: 6.6
click at [332, 95] on span "إسبريسو مع لمسة من رغوة الحليب" at bounding box center [352, 94] width 55 height 7
click at [331, 126] on div "13-08-2025 12:03 PM SU MO TU WE TH FR SA" at bounding box center [286, 115] width 199 height 30
drag, startPoint x: 230, startPoint y: 97, endPoint x: 276, endPoint y: 106, distance: 47.3
click at [257, 100] on div "Description En: Espresso with a touch of milk foam" at bounding box center [236, 95] width 93 height 12
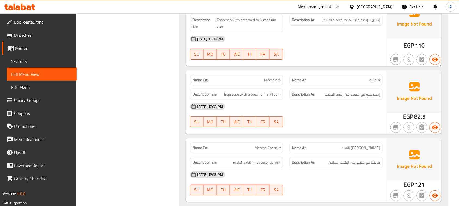
click at [312, 120] on div "13-08-2025 12:03 PM SU MO TU WE TH FR SA" at bounding box center [286, 115] width 199 height 30
drag, startPoint x: 249, startPoint y: 99, endPoint x: 262, endPoint y: 106, distance: 14.7
click at [259, 104] on div "Name En: Macchiato Name Ar: مكياتو Description En: Espresso with a touch of mil…" at bounding box center [286, 102] width 201 height 64
click at [284, 113] on div "13-08-2025 12:03 PM" at bounding box center [286, 106] width 199 height 13
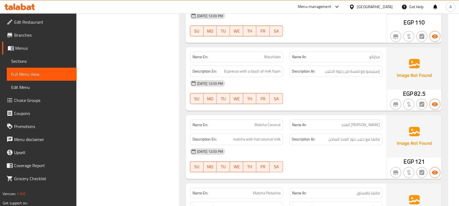
scroll to position [1871, 0]
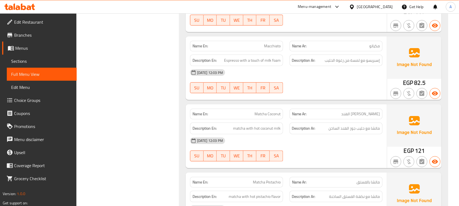
drag, startPoint x: 230, startPoint y: 116, endPoint x: 323, endPoint y: 90, distance: 96.5
click at [323, 90] on div "13-08-2025 12:03 PM SU MO TU WE TH FR SA" at bounding box center [286, 81] width 199 height 30
drag, startPoint x: 278, startPoint y: 120, endPoint x: 307, endPoint y: 105, distance: 33.1
click at [279, 119] on div "Name En: Matcha Coconut" at bounding box center [236, 114] width 93 height 11
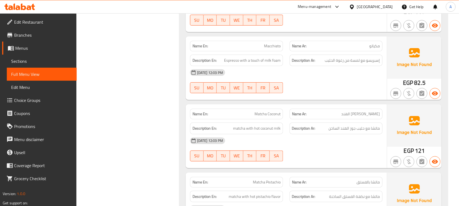
click at [310, 100] on div "Name En: Macchiato Name Ar: مكياتو Description En: Espresso with a touch of mil…" at bounding box center [286, 68] width 201 height 64
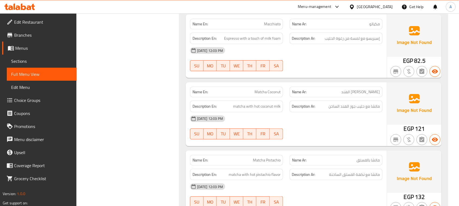
scroll to position [1905, 0]
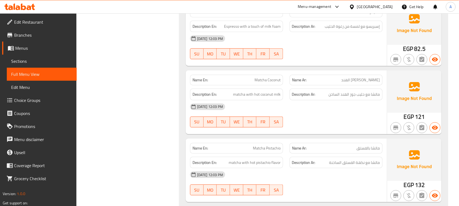
click at [326, 127] on div at bounding box center [335, 127] width 99 height 7
drag, startPoint x: 375, startPoint y: 99, endPoint x: 235, endPoint y: 98, distance: 140.2
click at [235, 98] on div "Description En: matcha with hot coconut milk Description Ar: ماتشا مع حليب جوز …" at bounding box center [286, 94] width 199 height 18
click at [295, 113] on div "13-08-2025 12:03 PM" at bounding box center [286, 106] width 199 height 13
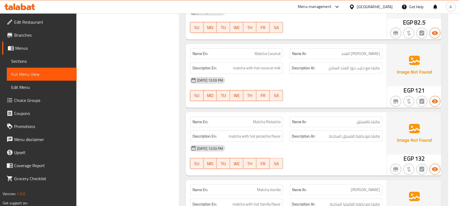
scroll to position [1939, 0]
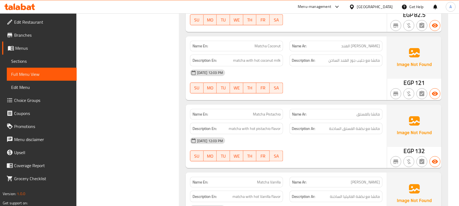
drag, startPoint x: 253, startPoint y: 114, endPoint x: 314, endPoint y: 144, distance: 68.3
click at [305, 131] on div "Name En: Matcha Pistachio Name Ar: ماتشا بالفستق Description En: matcha with ho…" at bounding box center [286, 137] width 201 height 64
click at [319, 154] on div "13-08-2025 12:03 PM SU MO TU WE TH FR SA" at bounding box center [286, 149] width 199 height 30
drag, startPoint x: 254, startPoint y: 115, endPoint x: 280, endPoint y: 130, distance: 30.1
click at [271, 123] on div "Name En: Matcha Pistachio Name Ar: ماتشا بالفستق Description En: matcha with ho…" at bounding box center [286, 137] width 201 height 64
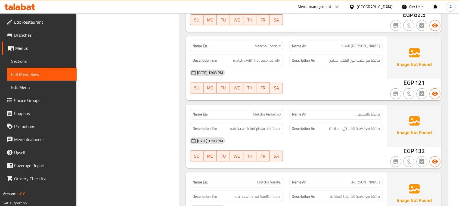
click at [295, 144] on div "13-08-2025 12:03 PM" at bounding box center [286, 140] width 199 height 13
drag, startPoint x: 245, startPoint y: 120, endPoint x: 329, endPoint y: 100, distance: 86.3
click at [294, 123] on div "Name En: Matcha Pistachio Name Ar: ماتشا بالفستق Description En: matcha with ho…" at bounding box center [286, 137] width 201 height 64
click at [342, 92] on div "13-08-2025 12:03 PM SU MO TU WE TH FR SA" at bounding box center [286, 81] width 199 height 30
click at [355, 132] on span "ماتشا مع نكهة الفستق الساخنة" at bounding box center [354, 128] width 51 height 7
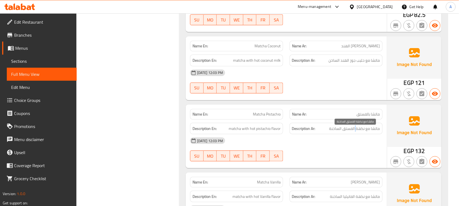
click at [355, 132] on span "ماتشا مع نكهة الفستق الساخنة" at bounding box center [354, 128] width 51 height 7
drag, startPoint x: 348, startPoint y: 154, endPoint x: 354, endPoint y: 131, distance: 23.6
click at [348, 152] on div "13-08-2025 12:03 PM SU MO TU WE TH FR SA" at bounding box center [286, 149] width 199 height 30
click at [355, 130] on span "ماتشا مع نكهة الفستق الساخنة" at bounding box center [354, 128] width 51 height 7
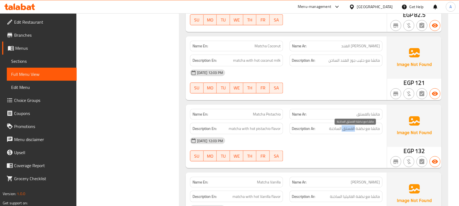
click at [355, 130] on span "ماتشا مع نكهة الفستق الساخنة" at bounding box center [354, 128] width 51 height 7
drag, startPoint x: 355, startPoint y: 130, endPoint x: 289, endPoint y: 129, distance: 66.1
click at [289, 129] on div "Description Ar: ماتشا مع نكهة الفستق الساخنة" at bounding box center [335, 129] width 99 height 18
drag, startPoint x: 344, startPoint y: 154, endPoint x: 359, endPoint y: 137, distance: 22.1
click at [345, 154] on div "13-08-2025 12:03 PM SU MO TU WE TH FR SA" at bounding box center [286, 149] width 199 height 30
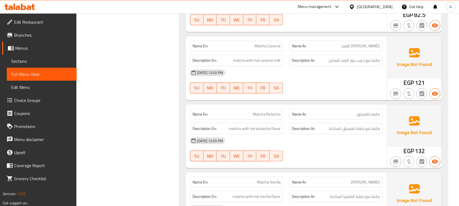
click at [359, 137] on div "13-08-2025 12:03 PM" at bounding box center [286, 140] width 199 height 13
click at [358, 132] on span "ماتشا مع نكهة الفستق الساخنة" at bounding box center [354, 128] width 51 height 7
drag, startPoint x: 358, startPoint y: 133, endPoint x: 283, endPoint y: 124, distance: 75.3
click at [290, 124] on div "Description Ar: ماتشا مع نكهة الفستق الساخنة" at bounding box center [335, 129] width 99 height 18
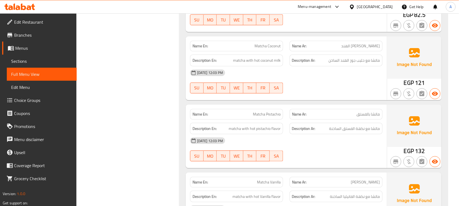
click at [294, 145] on div "13-08-2025 12:03 PM" at bounding box center [286, 140] width 199 height 13
drag, startPoint x: 243, startPoint y: 119, endPoint x: 300, endPoint y: 126, distance: 58.1
click at [287, 120] on div "Name En: Matcha Pistachio Name Ar: ماتشا بالفستق" at bounding box center [286, 114] width 199 height 17
drag, startPoint x: 320, startPoint y: 169, endPoint x: 305, endPoint y: 155, distance: 19.6
click at [320, 168] on div "Name En: Matcha Pistachio Name Ar: ماتشا بالفستق Description En: matcha with ho…" at bounding box center [286, 137] width 201 height 64
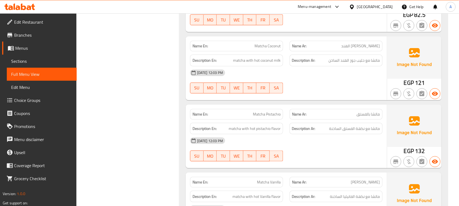
scroll to position [2041, 0]
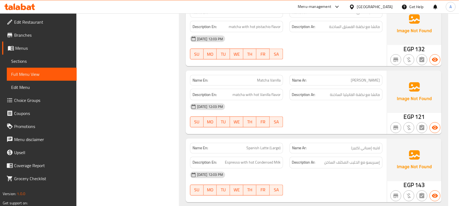
drag, startPoint x: 255, startPoint y: 82, endPoint x: 321, endPoint y: 94, distance: 67.1
click at [296, 89] on div "Name En: Matcha Vanilla Name Ar: ماتشا فانيليا Description En: matcha with hot …" at bounding box center [286, 103] width 201 height 64
click at [342, 123] on div "13-08-2025 12:03 PM SU MO TU WE TH FR SA" at bounding box center [286, 115] width 199 height 30
drag, startPoint x: 370, startPoint y: 96, endPoint x: 322, endPoint y: 103, distance: 48.1
click at [326, 98] on h6 "Description Ar: ماتشا مع نكهة الفانيليا الساخنة" at bounding box center [336, 94] width 88 height 7
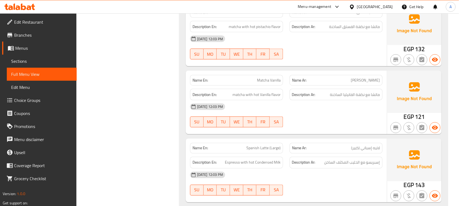
click at [332, 134] on div "Name En: Matcha Vanilla Name Ar: ماتشا فانيليا Description En: matcha with hot …" at bounding box center [286, 103] width 201 height 64
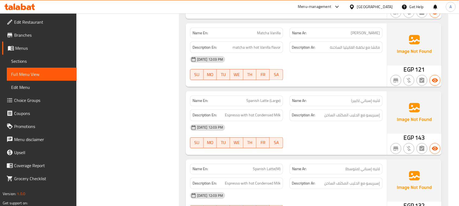
scroll to position [2109, 0]
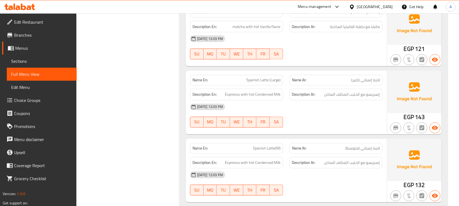
drag, startPoint x: 219, startPoint y: 80, endPoint x: 311, endPoint y: 90, distance: 91.8
click at [306, 90] on div "Name En: Spanish Latte (Large) Name Ar: لاتيه إسباني (كبير) Description En: Esp…" at bounding box center [286, 103] width 201 height 64
drag, startPoint x: 377, startPoint y: 99, endPoint x: 316, endPoint y: 99, distance: 61.4
click at [324, 98] on h6 "Description Ar: إسبريسو مع الحليب المكثف الساخن" at bounding box center [336, 94] width 88 height 7
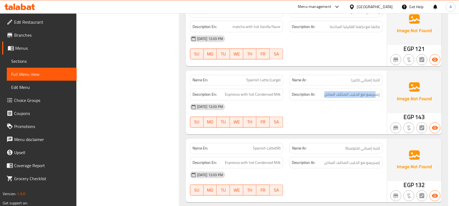
click at [271, 98] on span "Espresso with hot Condensed Milk" at bounding box center [253, 94] width 56 height 7
click at [320, 114] on div "13-08-2025 12:03 PM" at bounding box center [286, 107] width 199 height 13
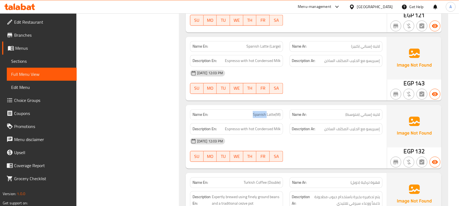
drag, startPoint x: 273, startPoint y: 119, endPoint x: 285, endPoint y: 120, distance: 12.3
click at [283, 119] on div "Name En: Spanish Latte(M)" at bounding box center [236, 114] width 99 height 17
click at [302, 95] on div at bounding box center [335, 93] width 99 height 7
drag, startPoint x: 372, startPoint y: 121, endPoint x: 355, endPoint y: 121, distance: 16.6
click at [355, 120] on div "Name Ar: لاتيه إسباني (متوسط)" at bounding box center [335, 114] width 93 height 11
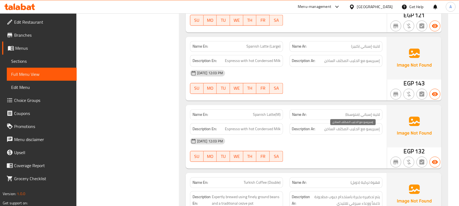
click at [373, 132] on span "إسبريسو مع الحليب المكثف الساخن" at bounding box center [352, 129] width 56 height 7
drag, startPoint x: 373, startPoint y: 134, endPoint x: 334, endPoint y: 136, distance: 38.6
click at [340, 135] on div "Description Ar: إسبريسو مع الحليب المكثف الساخن" at bounding box center [335, 129] width 93 height 12
click at [335, 148] on div "13-08-2025 12:03 PM" at bounding box center [286, 140] width 199 height 13
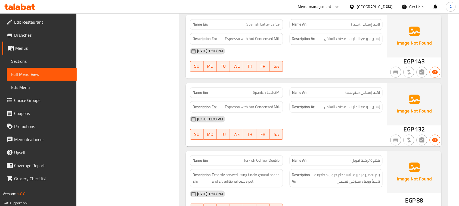
scroll to position [2177, 0]
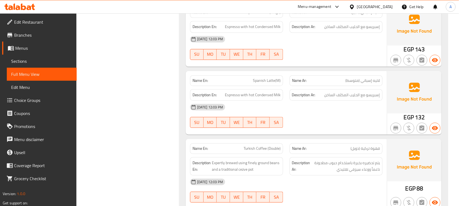
drag, startPoint x: 238, startPoint y: 152, endPoint x: 334, endPoint y: 151, distance: 95.4
click at [333, 154] on div "Name En: Turkish Coffee (Double) Name Ar: قهوة تركية (دوبل)" at bounding box center [286, 148] width 199 height 17
click at [332, 134] on div "Name En: Spanish Latte(M) Name Ar: لاتيه إسباني (متوسط) Description En: Espress…" at bounding box center [286, 103] width 201 height 64
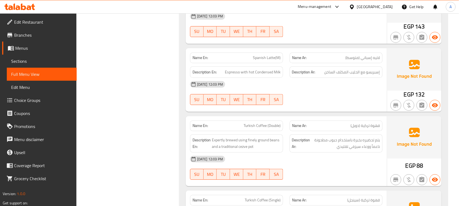
scroll to position [2211, 0]
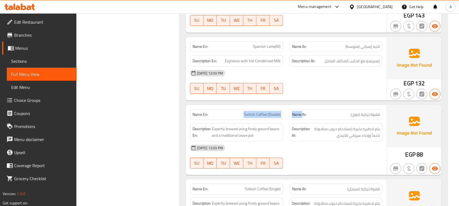
drag, startPoint x: 248, startPoint y: 123, endPoint x: 342, endPoint y: 132, distance: 94.2
click at [327, 124] on div "Name En: Turkish Coffee (Double) Name Ar: قهوة تركية (دوبل) Description En: Exp…" at bounding box center [286, 140] width 201 height 70
click at [327, 166] on div "13-08-2025 12:03 PM SU MO TU WE TH FR SA" at bounding box center [286, 156] width 199 height 30
drag, startPoint x: 370, startPoint y: 116, endPoint x: 358, endPoint y: 118, distance: 12.6
click at [359, 117] on span "قهوة تركية (دوبل)" at bounding box center [364, 115] width 29 height 6
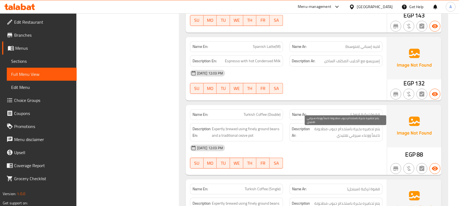
click at [351, 136] on span "يتم تحضيره بخبرة باستخدام حبوب مطحونة ناعماً ووعاء سيزفي تقليدي" at bounding box center [345, 132] width 69 height 13
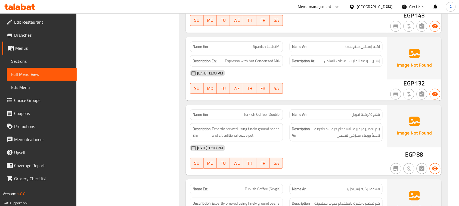
click at [347, 154] on div "13-08-2025 12:03 PM" at bounding box center [286, 147] width 199 height 13
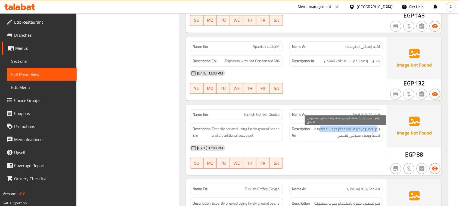
drag, startPoint x: 378, startPoint y: 134, endPoint x: 319, endPoint y: 134, distance: 58.7
click at [319, 134] on span "يتم تحضيره بخبرة باستخدام حبوب مطحونة ناعماً ووعاء سيزفي تقليدي" at bounding box center [345, 132] width 69 height 13
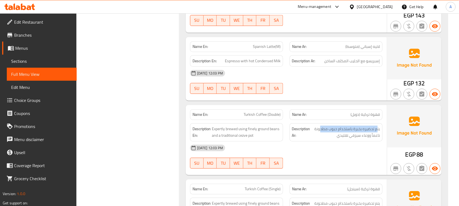
click at [342, 138] on span "يتم تحضيره بخبرة باستخدام حبوب مطحونة ناعماً ووعاء سيزفي تقليدي" at bounding box center [345, 132] width 69 height 13
click at [340, 153] on div "13-08-2025 12:03 PM" at bounding box center [286, 147] width 199 height 13
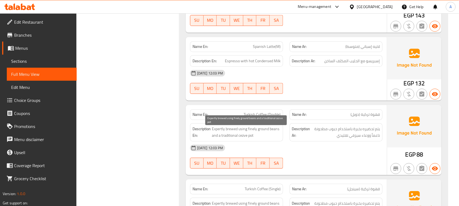
drag, startPoint x: 255, startPoint y: 135, endPoint x: 299, endPoint y: 144, distance: 45.8
click at [287, 142] on div "Description En: Expertly brewed using finely ground beans and a traditional cez…" at bounding box center [286, 132] width 199 height 25
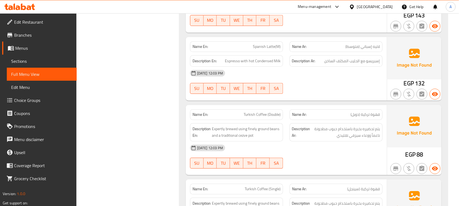
click at [299, 144] on div "13-08-2025 12:03 PM" at bounding box center [286, 147] width 199 height 13
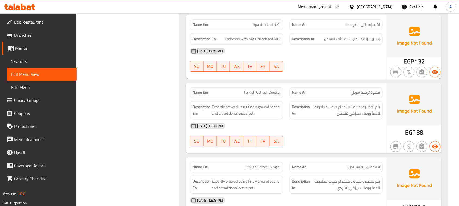
scroll to position [2245, 0]
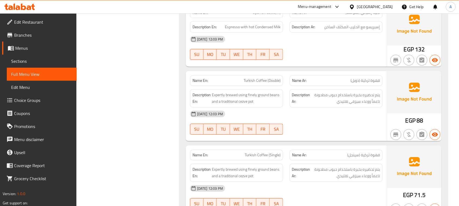
drag, startPoint x: 311, startPoint y: 158, endPoint x: 336, endPoint y: 147, distance: 26.8
click at [326, 156] on div "Name En: Turkish Coffee (Single) Name Ar: قهوة تركية (سينجل)" at bounding box center [286, 154] width 199 height 17
click at [336, 138] on div at bounding box center [335, 134] width 99 height 7
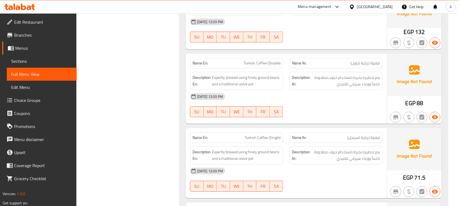
scroll to position [2279, 0]
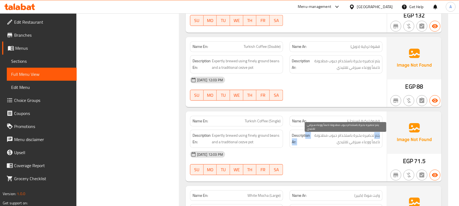
drag, startPoint x: 374, startPoint y: 138, endPoint x: 305, endPoint y: 139, distance: 69.6
click at [305, 139] on h6 "Description Ar: يتم تحضيره بخبرة باستخدام حبوب مطحونة ناعماً ووعاء سيزفي تقليدي" at bounding box center [336, 138] width 88 height 13
drag, startPoint x: 337, startPoint y: 145, endPoint x: 319, endPoint y: 154, distance: 20.7
click at [327, 145] on span "يتم تحضيره بخبرة باستخدام حبوب مطحونة ناعماً ووعاء سيزفي تقليدي" at bounding box center [345, 138] width 69 height 13
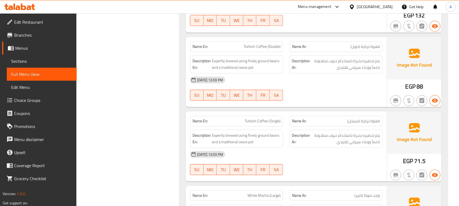
click at [320, 165] on div "13-08-2025 12:03 PM SU MO TU WE TH FR SA" at bounding box center [286, 163] width 199 height 30
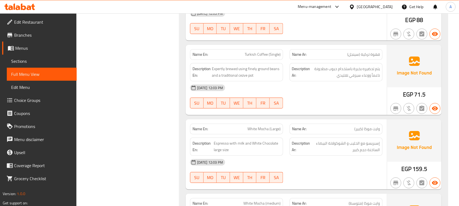
scroll to position [2346, 0]
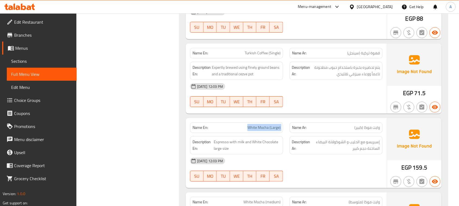
drag, startPoint x: 247, startPoint y: 127, endPoint x: 321, endPoint y: 122, distance: 74.9
click at [309, 129] on div "Name En: White Mocha (Large) Name Ar: وايت موكا (كبير)" at bounding box center [286, 127] width 199 height 17
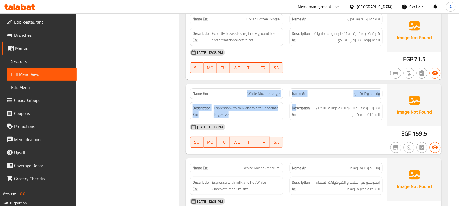
drag, startPoint x: 249, startPoint y: 101, endPoint x: 312, endPoint y: 108, distance: 63.4
click at [301, 104] on div "Name En: White Mocha (Large) Name Ar: وايت موكا (كبير) Description En: Espresso…" at bounding box center [286, 119] width 201 height 70
click at [353, 132] on div "13-08-2025 12:03 PM" at bounding box center [286, 126] width 199 height 13
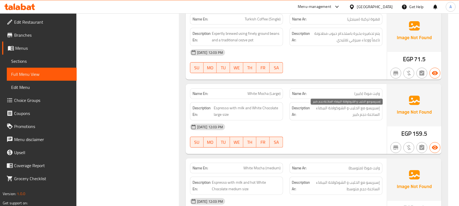
click at [375, 112] on span "إسبريسو مع الحليب و الشوكولاتة البيضاء الساخنة حجم كبير" at bounding box center [345, 111] width 69 height 13
drag, startPoint x: 375, startPoint y: 112, endPoint x: 344, endPoint y: 114, distance: 31.3
click at [344, 114] on span "إسبريسو مع الحليب و الشوكولاتة البيضاء الساخنة حجم كبير" at bounding box center [345, 111] width 69 height 13
click at [343, 114] on span "إسبريسو مع الحليب و الشوكولاتة البيضاء الساخنة حجم كبير" at bounding box center [345, 111] width 69 height 13
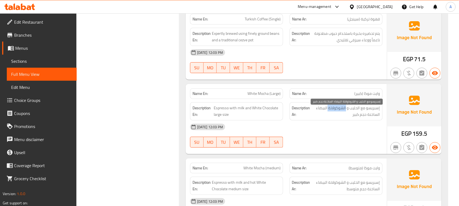
click at [343, 114] on span "إسبريسو مع الحليب و الشوكولاتة البيضاء الساخنة حجم كبير" at bounding box center [345, 111] width 69 height 13
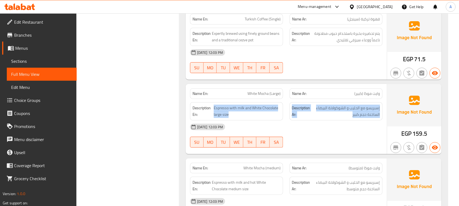
drag, startPoint x: 343, startPoint y: 114, endPoint x: 284, endPoint y: 114, distance: 59.0
click at [284, 114] on div "Description En: Espresso with milk and White Chocolate large size Description A…" at bounding box center [286, 111] width 199 height 25
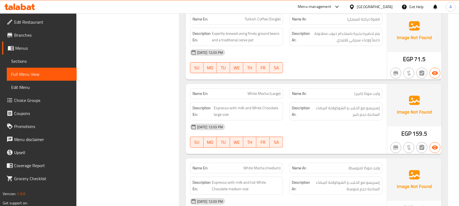
click at [326, 133] on div "13-08-2025 12:03 PM" at bounding box center [286, 126] width 199 height 13
click at [368, 114] on span "إسبريسو مع الحليب و الشوكولاتة البيضاء الساخنة حجم كبير" at bounding box center [345, 111] width 69 height 13
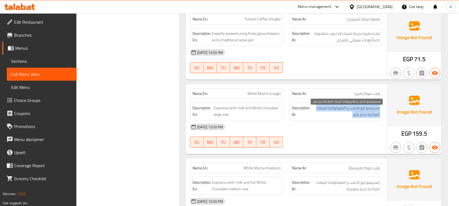
drag, startPoint x: 368, startPoint y: 114, endPoint x: 195, endPoint y: 96, distance: 173.7
click at [203, 96] on div "Name En: White Mocha (Large) Name Ar: وايت موكا (كبير) Description En: Espresso…" at bounding box center [286, 119] width 201 height 70
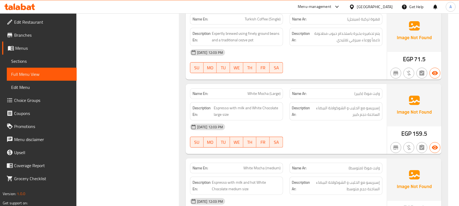
click at [302, 126] on div "13-08-2025 12:03 PM" at bounding box center [286, 126] width 199 height 13
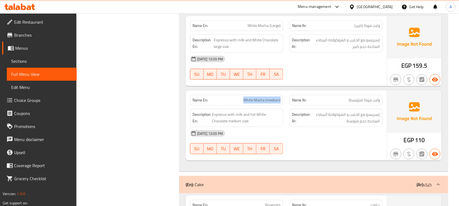
drag, startPoint x: 238, startPoint y: 107, endPoint x: 296, endPoint y: 108, distance: 58.4
click at [296, 108] on div "Name En: White Mocha (medium) Name Ar: وايت موكا (متوسط)" at bounding box center [286, 100] width 199 height 17
click at [325, 154] on div "13-08-2025 12:03 PM SU MO TU WE TH FR SA" at bounding box center [286, 142] width 199 height 30
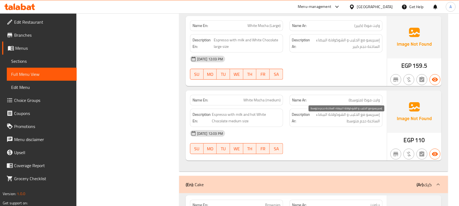
click at [370, 119] on span "إسبريسو مع الحليب و الشوكولاتة البيضاء الساخنة حجم متوسط" at bounding box center [345, 117] width 69 height 13
drag, startPoint x: 370, startPoint y: 119, endPoint x: 327, endPoint y: 121, distance: 43.0
click at [327, 121] on span "إسبريسو مع الحليب و الشوكولاتة البيضاء الساخنة حجم متوسط" at bounding box center [345, 117] width 69 height 13
click at [359, 124] on span "إسبريسو مع الحليب و الشوكولاتة البيضاء الساخنة حجم متوسط" at bounding box center [345, 117] width 69 height 13
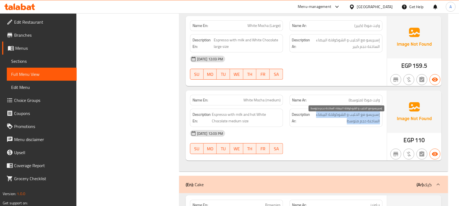
click at [359, 124] on span "إسبريسو مع الحليب و الشوكولاتة البيضاء الساخنة حجم متوسط" at bounding box center [345, 117] width 69 height 13
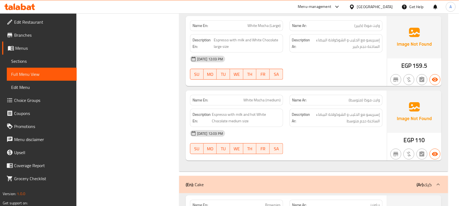
click at [262, 124] on span "Espresso with milk and hot White Chocolate medium size" at bounding box center [246, 117] width 69 height 13
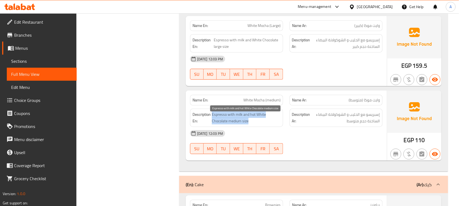
click at [262, 124] on span "Espresso with milk and hot White Chocolate medium size" at bounding box center [246, 117] width 69 height 13
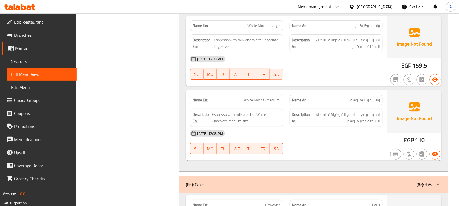
click at [295, 135] on div "13-08-2025 12:03 PM" at bounding box center [286, 133] width 199 height 13
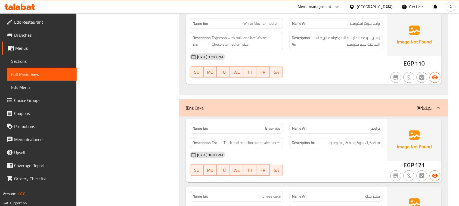
scroll to position [2584, 0]
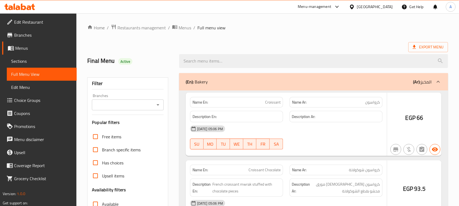
click at [329, 30] on div at bounding box center [229, 103] width 459 height 206
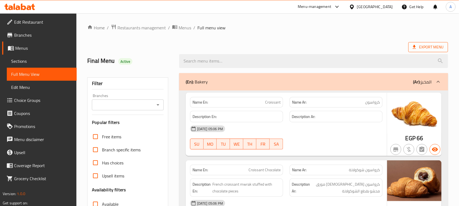
click at [418, 49] on span "Export Menu" at bounding box center [427, 47] width 31 height 7
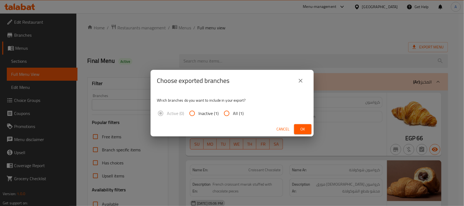
click at [233, 112] on span "All (1)" at bounding box center [238, 113] width 11 height 7
click at [233, 112] on input "All (1)" at bounding box center [226, 113] width 13 height 13
radio input "true"
click at [305, 126] on span "Ok" at bounding box center [302, 129] width 9 height 7
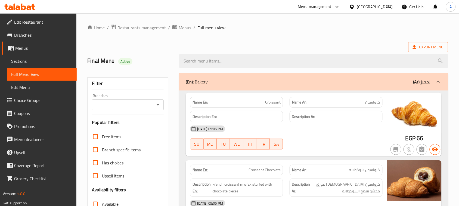
click at [291, 104] on div "Name En: Croissant Name Ar: كرواسون" at bounding box center [286, 102] width 199 height 17
click at [349, 149] on div at bounding box center [335, 149] width 99 height 7
click at [293, 47] on div "Export Menu" at bounding box center [267, 47] width 361 height 10
drag, startPoint x: 284, startPoint y: 103, endPoint x: 302, endPoint y: 127, distance: 30.2
click at [302, 104] on div "Name En: Croissant Name Ar: كرواسون" at bounding box center [286, 102] width 199 height 17
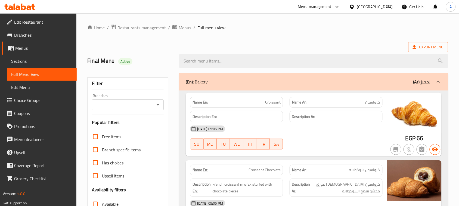
click at [302, 130] on div "13-08-2025 05:06 PM" at bounding box center [286, 128] width 199 height 13
drag, startPoint x: 93, startPoint y: 61, endPoint x: 251, endPoint y: 43, distance: 159.3
click at [140, 62] on h2 "Final Menu Active" at bounding box center [129, 61] width 85 height 8
click at [254, 43] on div "Export Menu" at bounding box center [267, 47] width 361 height 10
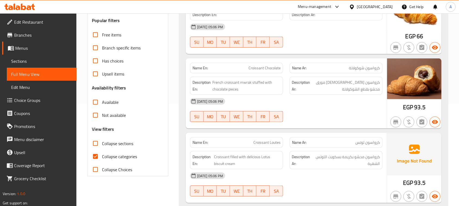
scroll to position [34, 0]
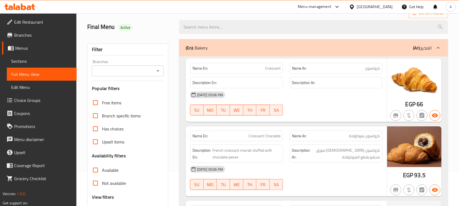
click at [29, 20] on span "Edit Restaurant" at bounding box center [43, 22] width 58 height 7
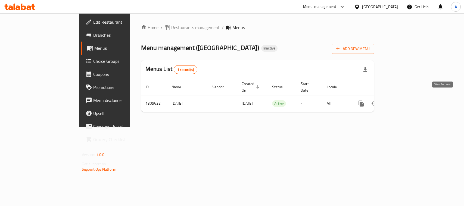
click at [403, 101] on icon "enhanced table" at bounding box center [400, 103] width 7 height 7
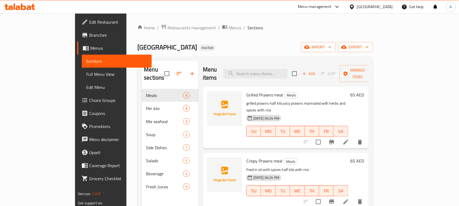
click at [265, 45] on div "GRILL POINT RESTAURANT Inactive import export" at bounding box center [254, 47] width 235 height 10
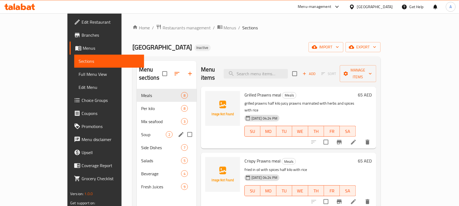
click at [141, 131] on span "Soup" at bounding box center [153, 134] width 25 height 7
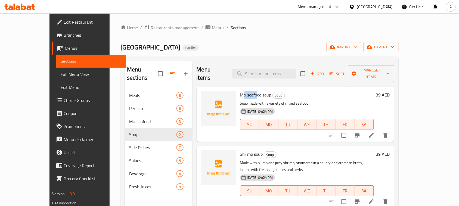
click at [255, 91] on span "Mix seafood soup" at bounding box center [255, 95] width 31 height 8
click at [315, 100] on p "Soup made with a variety of mixed seafood." at bounding box center [307, 103] width 134 height 7
drag, startPoint x: 143, startPoint y: 45, endPoint x: 230, endPoint y: 41, distance: 87.0
click at [203, 43] on div "GRILL POINT RESTAURANT Inactive import export" at bounding box center [259, 47] width 278 height 10
click at [230, 41] on div "Home / Restaurants management / Menus / Sections GRILL POINT RESTAURANT Inactiv…" at bounding box center [259, 147] width 278 height 247
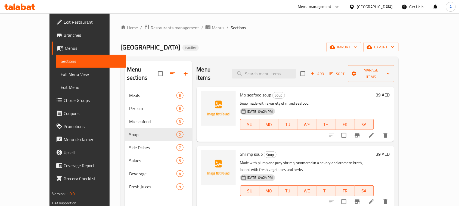
click at [61, 71] on span "Full Menu View" at bounding box center [91, 74] width 61 height 7
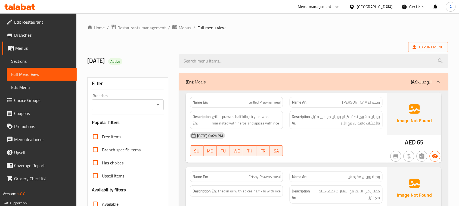
drag, startPoint x: 404, startPoint y: 140, endPoint x: 389, endPoint y: 137, distance: 15.2
click at [399, 140] on div "AED 65" at bounding box center [414, 128] width 54 height 70
drag, startPoint x: 365, startPoint y: 105, endPoint x: 356, endPoint y: 118, distance: 15.9
click at [358, 105] on span "وجبة روبيان مشوي" at bounding box center [361, 102] width 38 height 6
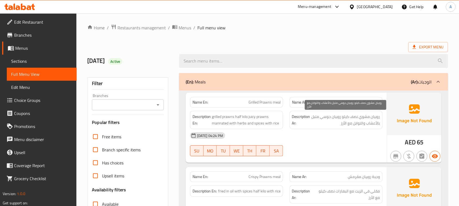
click at [358, 126] on span "روبيان مشوي نصف كيلو روبيان جوسي متبل بالأعشاب والتوابل مع الأرز" at bounding box center [345, 119] width 69 height 13
drag, startPoint x: 368, startPoint y: 118, endPoint x: 333, endPoint y: 118, distance: 35.6
click at [333, 118] on span "روبيان مشوي نصف كيلو روبيان جوسي متبل بالأعشاب والتوابل مع الأرز" at bounding box center [345, 119] width 69 height 13
drag, startPoint x: 372, startPoint y: 126, endPoint x: 344, endPoint y: 126, distance: 28.0
click at [344, 126] on span "روبيان مشوي نصف كيلو روبيان جوسي متبل بالأعشاب والتوابل مع الأرز" at bounding box center [345, 119] width 69 height 13
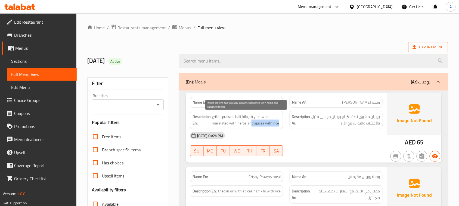
drag, startPoint x: 252, startPoint y: 124, endPoint x: 295, endPoint y: 131, distance: 44.3
click at [283, 125] on div "Description En: grilled prawns half kilo juicy prawns marinated with herbs and …" at bounding box center [236, 120] width 99 height 25
click at [301, 135] on div "13-08-2025 04:24 PM" at bounding box center [286, 135] width 199 height 13
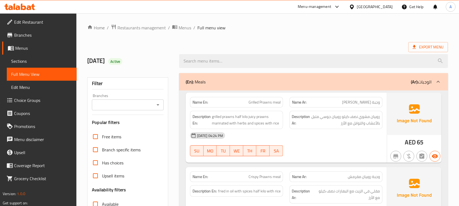
scroll to position [68, 0]
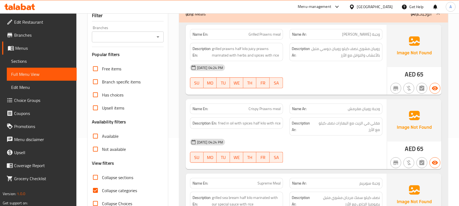
drag, startPoint x: 240, startPoint y: 105, endPoint x: 288, endPoint y: 120, distance: 50.6
click at [274, 112] on div "Name En: Crispy Prawns meal" at bounding box center [236, 109] width 93 height 11
click at [317, 148] on div "13-08-2025 04:24 PM" at bounding box center [286, 142] width 199 height 13
drag, startPoint x: 375, startPoint y: 124, endPoint x: 348, endPoint y: 124, distance: 27.2
click at [348, 124] on span "مقلي في الزيت مع البهارات نصف كيلو مع الأرز" at bounding box center [347, 126] width 66 height 13
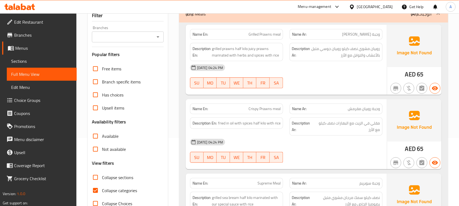
click at [345, 154] on div "13-08-2025 04:24 PM SU MO TU WE TH FR SA" at bounding box center [286, 151] width 199 height 30
drag, startPoint x: 273, startPoint y: 128, endPoint x: 306, endPoint y: 138, distance: 34.7
click at [293, 133] on div "Description En: fried in oil with spices half kilo with rice Description Ar: مق…" at bounding box center [286, 126] width 199 height 25
click at [312, 147] on div "13-08-2025 04:24 PM" at bounding box center [286, 142] width 199 height 13
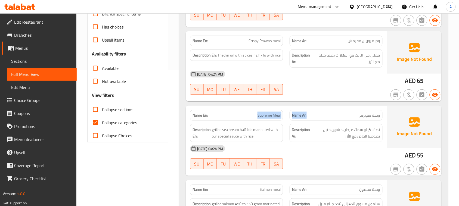
drag, startPoint x: 251, startPoint y: 111, endPoint x: 326, endPoint y: 108, distance: 74.8
click at [317, 113] on div "Name En: Supreme Meal Name Ar: وجبة سوبريم" at bounding box center [286, 115] width 199 height 17
click at [342, 90] on div "13-08-2025 04:24 PM SU MO TU WE TH FR SA" at bounding box center [286, 83] width 199 height 30
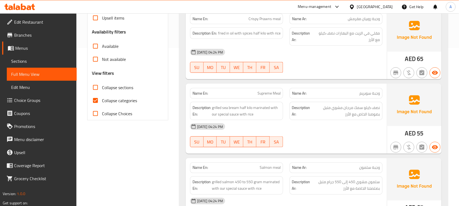
scroll to position [170, 0]
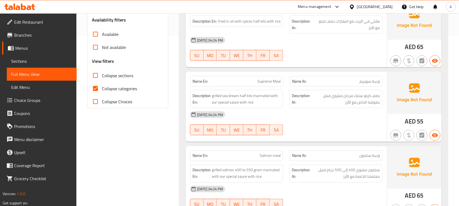
click at [350, 115] on div "13-08-2025 04:24 PM" at bounding box center [286, 114] width 199 height 13
drag, startPoint x: 371, startPoint y: 82, endPoint x: 221, endPoint y: 76, distance: 150.6
click at [221, 76] on div "Name En: Supreme Meal Name Ar: وجبة سوبريم" at bounding box center [286, 81] width 199 height 17
click at [294, 120] on div "13-08-2025 04:24 PM" at bounding box center [286, 114] width 199 height 13
drag, startPoint x: 376, startPoint y: 98, endPoint x: 350, endPoint y: 98, distance: 26.6
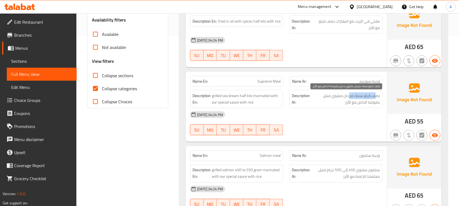
click at [350, 98] on span "نصف كيلو سمك مرجان مشوي متبل بصوصنا الخاص مع الأرز" at bounding box center [345, 98] width 69 height 13
click at [349, 117] on div "13-08-2025 04:24 PM" at bounding box center [286, 114] width 199 height 13
drag, startPoint x: 373, startPoint y: 104, endPoint x: 348, endPoint y: 104, distance: 24.7
click at [349, 104] on span "نصف كيلو سمك مرجان مشوي متبل بصوصنا الخاص مع الأرز" at bounding box center [345, 98] width 69 height 13
drag, startPoint x: 337, startPoint y: 123, endPoint x: 239, endPoint y: 110, distance: 98.9
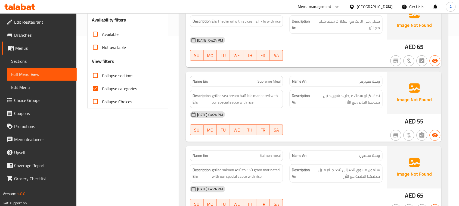
click at [336, 123] on div "13-08-2025 04:24 PM SU MO TU WE TH FR SA" at bounding box center [286, 123] width 199 height 30
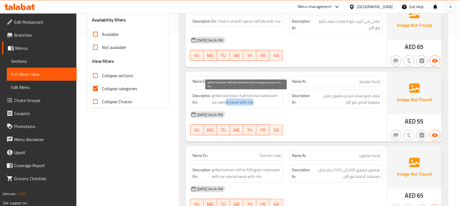
drag, startPoint x: 236, startPoint y: 102, endPoint x: 318, endPoint y: 113, distance: 82.7
click at [301, 106] on div "Description En: grilled sea bream half kilo marinated with our special sauce wi…" at bounding box center [286, 99] width 199 height 25
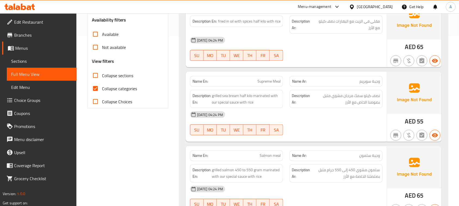
click at [320, 114] on div "13-08-2025 04:24 PM" at bounding box center [286, 114] width 199 height 13
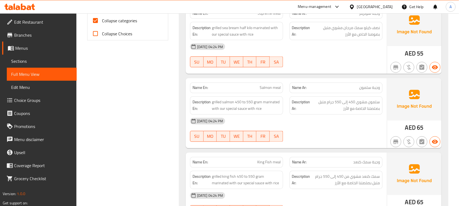
drag, startPoint x: 297, startPoint y: 94, endPoint x: 337, endPoint y: 145, distance: 64.8
click at [302, 95] on div "Name En: Salmon meal Name Ar: وجبة سلمون Description En: grilled salmon 450 to …" at bounding box center [286, 113] width 201 height 70
click at [337, 145] on div at bounding box center [335, 142] width 99 height 7
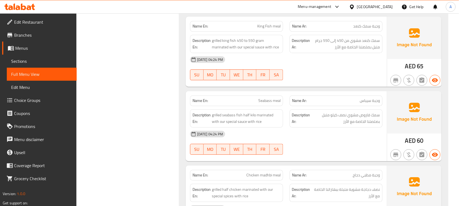
scroll to position [374, 0]
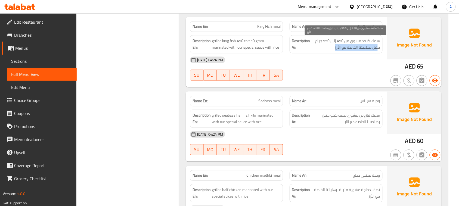
drag, startPoint x: 377, startPoint y: 50, endPoint x: 312, endPoint y: 50, distance: 64.4
click at [313, 50] on span "سمك كنعد مشوي من 450 إلى 550 جرام متبل بصلصتنا الخاصة مع الأرز" at bounding box center [345, 43] width 69 height 13
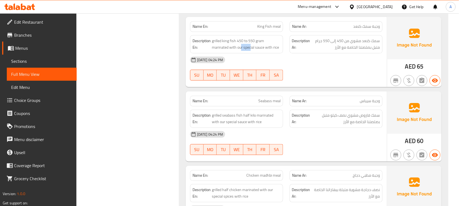
drag, startPoint x: 287, startPoint y: 48, endPoint x: 309, endPoint y: 49, distance: 21.8
click at [305, 48] on div "Description En: grilled king fish 450 to 550 gram marinated with our special sa…" at bounding box center [286, 44] width 199 height 25
click at [311, 51] on span "سمك كنعد مشوي من 450 إلى 550 جرام متبل بصلصتنا الخاصة مع الأرز" at bounding box center [345, 43] width 69 height 13
drag, startPoint x: 257, startPoint y: 105, endPoint x: 355, endPoint y: 89, distance: 99.4
click at [321, 95] on div "Name En: Seabass meal Name Ar: وجبة سيباس" at bounding box center [286, 100] width 199 height 17
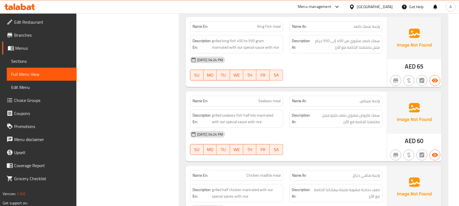
click at [357, 86] on div "Name En: King Fish meal Name Ar: وجبة سمك كنعد Description En: grilled king fis…" at bounding box center [286, 52] width 201 height 70
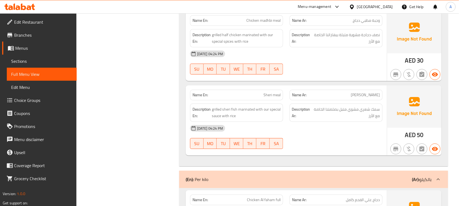
scroll to position [543, 0]
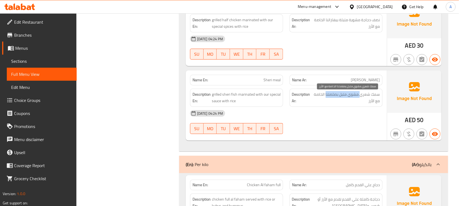
drag, startPoint x: 351, startPoint y: 97, endPoint x: 325, endPoint y: 97, distance: 26.4
click at [325, 97] on span "سمك شعري مشوي متبل بصلصتنا الخاصة مع الأرز" at bounding box center [346, 97] width 67 height 13
click at [315, 119] on div "13-08-2025 04:24 PM" at bounding box center [286, 113] width 199 height 13
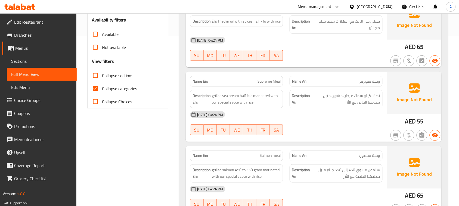
scroll to position [0, 0]
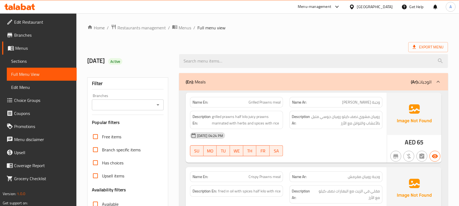
click at [319, 134] on div "13-08-2025 04:24 PM" at bounding box center [286, 135] width 199 height 13
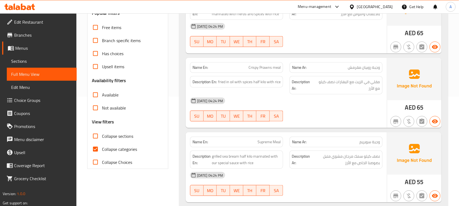
scroll to position [136, 0]
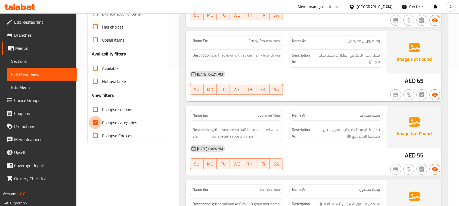
click at [100, 122] on input "Collapse categories" at bounding box center [95, 122] width 13 height 13
checkbox input "false"
click at [97, 112] on input "Collapse sections" at bounding box center [95, 109] width 13 height 13
checkbox input "true"
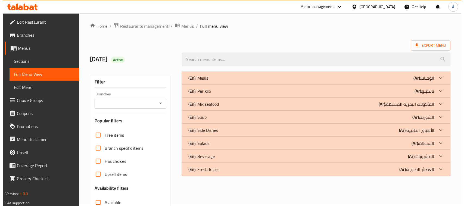
scroll to position [0, 0]
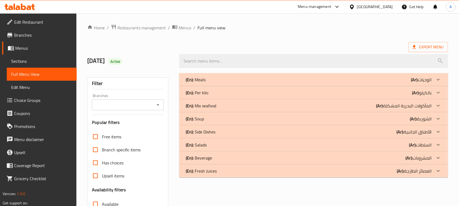
click at [265, 79] on div "(En): Meals (Ar): الوجبات" at bounding box center [309, 79] width 246 height 7
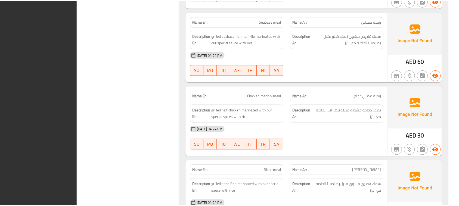
scroll to position [597, 0]
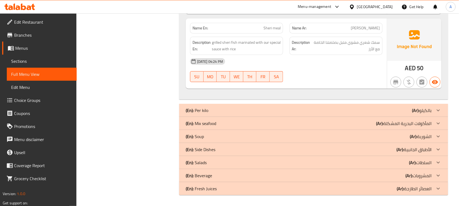
drag, startPoint x: 121, startPoint y: 91, endPoint x: 197, endPoint y: 106, distance: 77.2
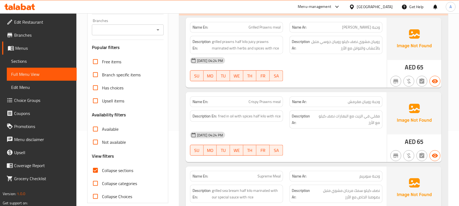
scroll to position [0, 0]
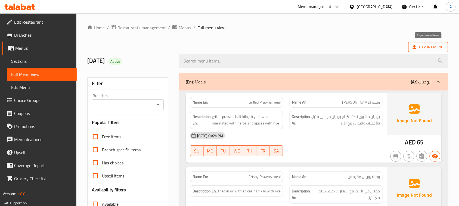
click at [427, 44] on span "Export Menu" at bounding box center [427, 47] width 31 height 7
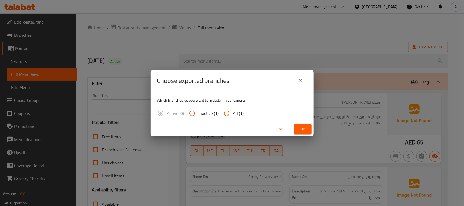
click at [234, 115] on span "All (1)" at bounding box center [238, 113] width 11 height 7
click at [233, 115] on input "All (1)" at bounding box center [226, 113] width 13 height 13
radio input "true"
click at [302, 133] on button "Ok" at bounding box center [302, 129] width 17 height 10
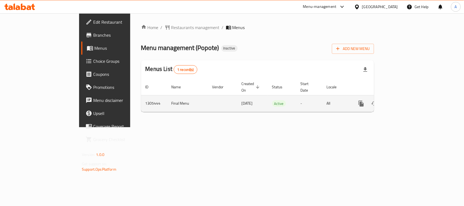
click at [403, 100] on icon "enhanced table" at bounding box center [400, 103] width 7 height 7
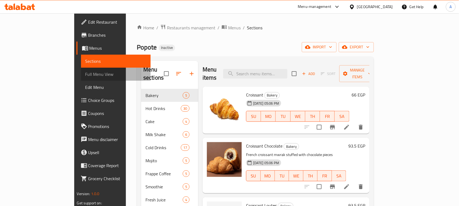
click at [85, 76] on span "Full Menu View" at bounding box center [115, 74] width 61 height 7
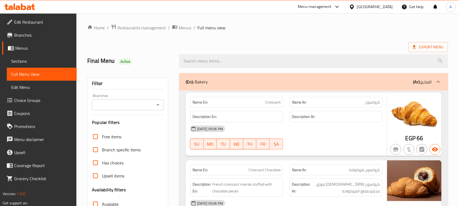
click at [144, 57] on h2 "Final Menu Active" at bounding box center [129, 61] width 85 height 8
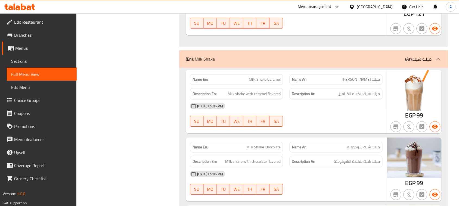
scroll to position [2917, 0]
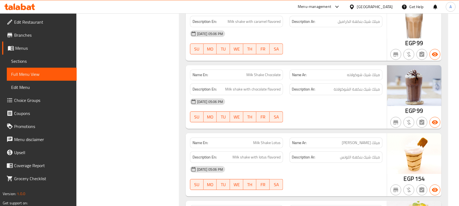
scroll to position [2951, 0]
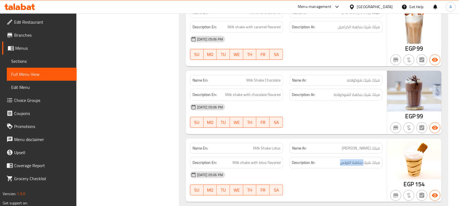
drag, startPoint x: 364, startPoint y: 177, endPoint x: 306, endPoint y: 172, distance: 58.1
drag, startPoint x: 229, startPoint y: 173, endPoint x: 327, endPoint y: 150, distance: 100.3
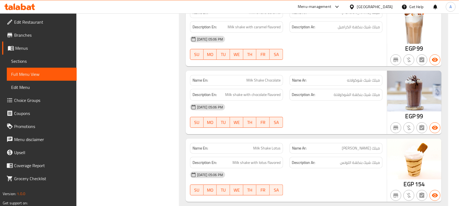
drag, startPoint x: 339, startPoint y: 137, endPoint x: 334, endPoint y: 137, distance: 5.4
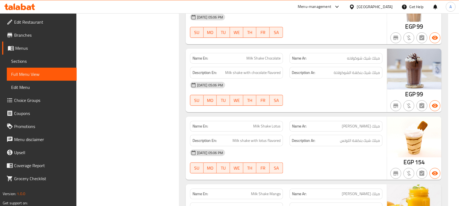
scroll to position [2985, 0]
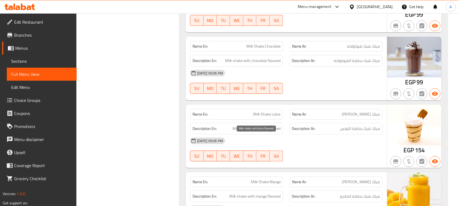
drag, startPoint x: 270, startPoint y: 137, endPoint x: 291, endPoint y: 145, distance: 21.6
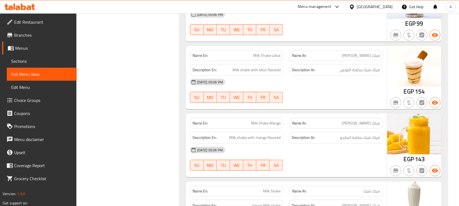
scroll to position [3053, 0]
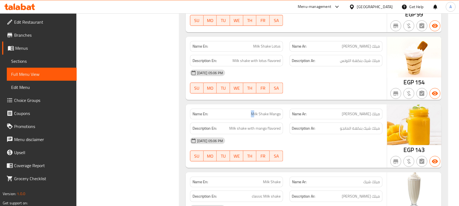
drag, startPoint x: 251, startPoint y: 123, endPoint x: 323, endPoint y: 112, distance: 72.8
drag, startPoint x: 370, startPoint y: 126, endPoint x: 360, endPoint y: 127, distance: 9.8
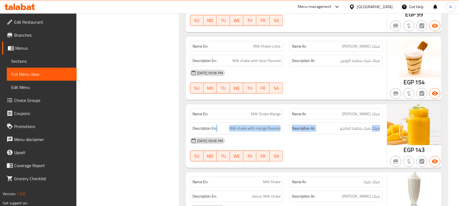
drag, startPoint x: 373, startPoint y: 139, endPoint x: 215, endPoint y: 140, distance: 157.3
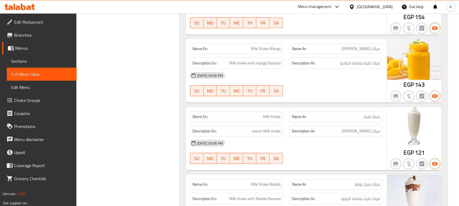
scroll to position [3121, 0]
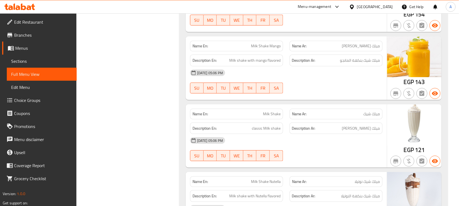
drag, startPoint x: 248, startPoint y: 124, endPoint x: 286, endPoint y: 126, distance: 38.1
drag, startPoint x: 252, startPoint y: 137, endPoint x: 360, endPoint y: 129, distance: 108.4
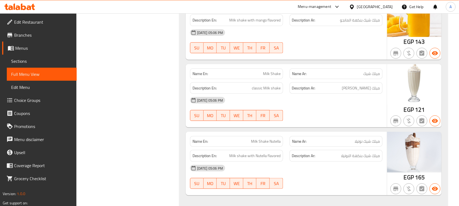
scroll to position [3223, 0]
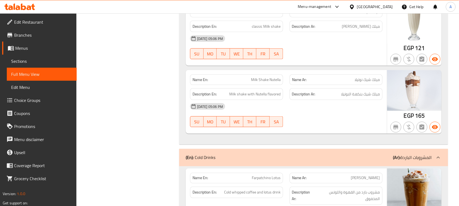
drag, startPoint x: 239, startPoint y: 93, endPoint x: 301, endPoint y: 96, distance: 62.0
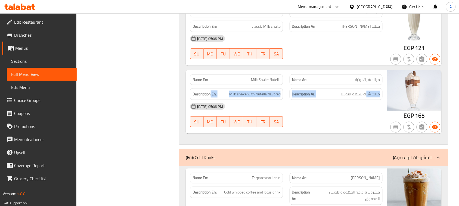
drag, startPoint x: 366, startPoint y: 104, endPoint x: 211, endPoint y: 104, distance: 155.7
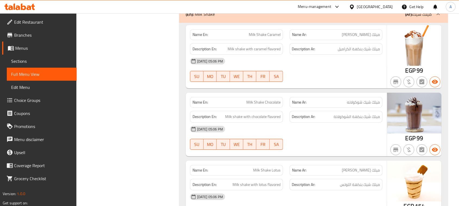
scroll to position [2917, 0]
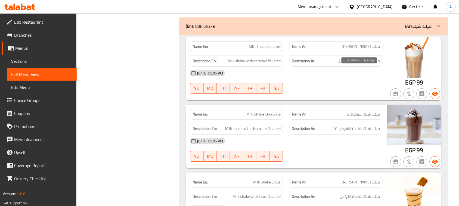
drag, startPoint x: 226, startPoint y: 65, endPoint x: 318, endPoint y: 76, distance: 93.0
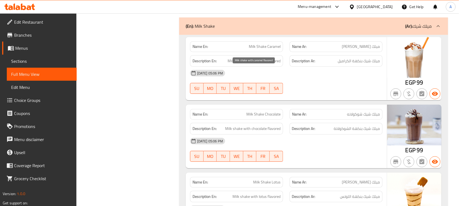
click at [278, 64] on span "Milk shake with caramel flavored" at bounding box center [253, 61] width 53 height 7
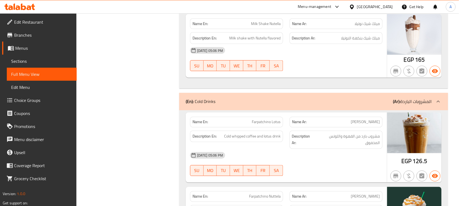
scroll to position [3291, 0]
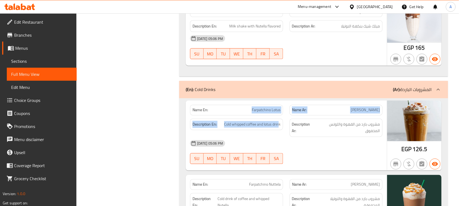
drag, startPoint x: 249, startPoint y: 117, endPoint x: 303, endPoint y: 138, distance: 58.0
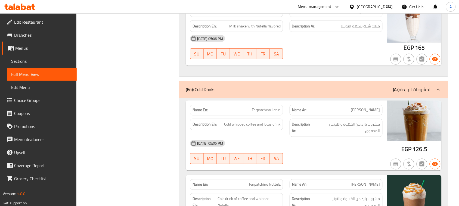
click at [143, 130] on div "Filter Branches Branches Popular filters Free items Branch specific items Has c…" at bounding box center [130, 27] width 92 height 6496
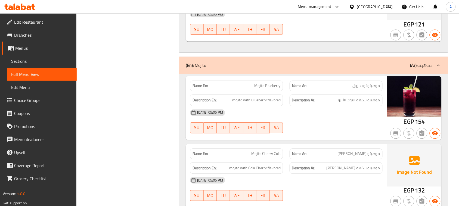
scroll to position [4549, 0]
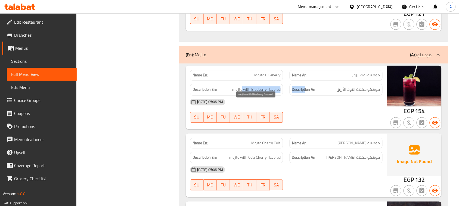
drag, startPoint x: 274, startPoint y: 103, endPoint x: 331, endPoint y: 101, distance: 57.1
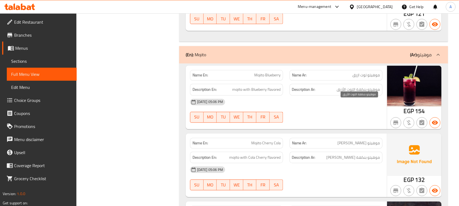
click at [355, 93] on span "موهيتو بنكهة التوت الأزرق" at bounding box center [358, 89] width 43 height 7
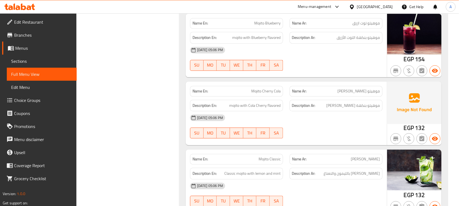
scroll to position [4617, 0]
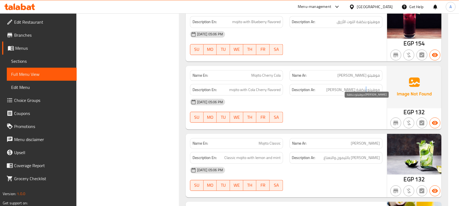
click at [362, 93] on span "موهيتو بنكهة كولا كريز" at bounding box center [353, 89] width 54 height 7
drag, startPoint x: 242, startPoint y: 92, endPoint x: 281, endPoint y: 92, distance: 38.6
drag, startPoint x: 375, startPoint y: 105, endPoint x: 248, endPoint y: 103, distance: 127.2
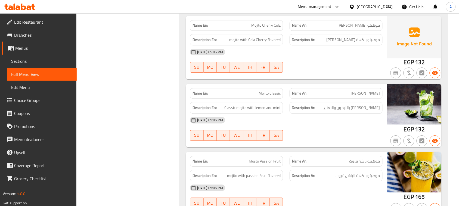
scroll to position [4684, 0]
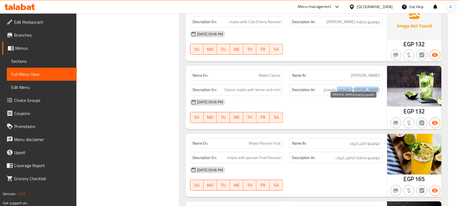
drag, startPoint x: 373, startPoint y: 104, endPoint x: 339, endPoint y: 104, distance: 34.2
click at [340, 93] on span "موهيتو كلاسيكي بالليمون والنعناع" at bounding box center [352, 89] width 56 height 7
drag, startPoint x: 255, startPoint y: 107, endPoint x: 293, endPoint y: 124, distance: 42.6
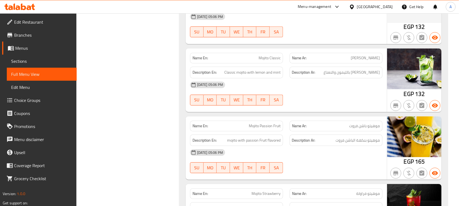
scroll to position [4718, 0]
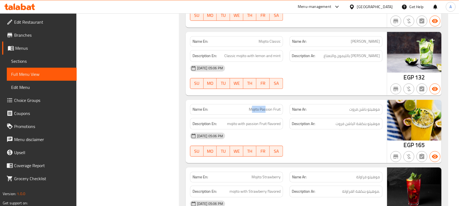
drag, startPoint x: 251, startPoint y: 124, endPoint x: 268, endPoint y: 123, distance: 17.7
drag, startPoint x: 254, startPoint y: 55, endPoint x: 275, endPoint y: 67, distance: 24.1
drag, startPoint x: 243, startPoint y: 126, endPoint x: 307, endPoint y: 118, distance: 64.3
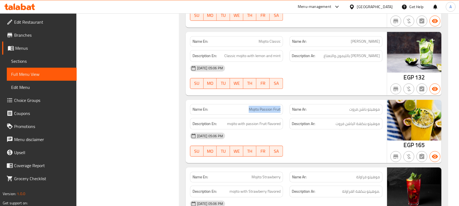
drag, startPoint x: 376, startPoint y: 124, endPoint x: 219, endPoint y: 121, distance: 156.8
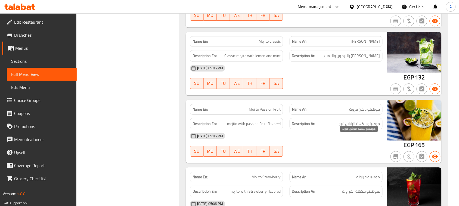
click at [374, 127] on span "موهيتو بنكهة الباشن فروت" at bounding box center [358, 123] width 44 height 7
drag, startPoint x: 374, startPoint y: 137, endPoint x: 227, endPoint y: 143, distance: 147.4
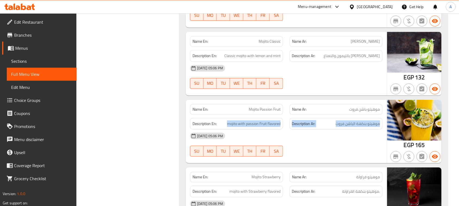
drag, startPoint x: 227, startPoint y: 143, endPoint x: 339, endPoint y: 143, distance: 111.4
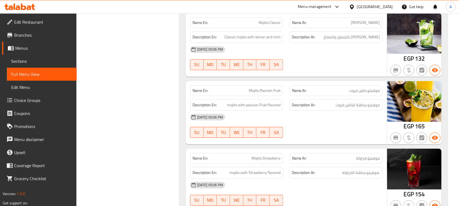
scroll to position [4752, 0]
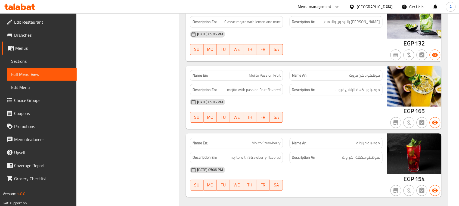
click at [362, 161] on span ".موهيتو بنكهة الفراولة" at bounding box center [361, 157] width 38 height 7
drag, startPoint x: 362, startPoint y: 170, endPoint x: 274, endPoint y: 173, distance: 88.1
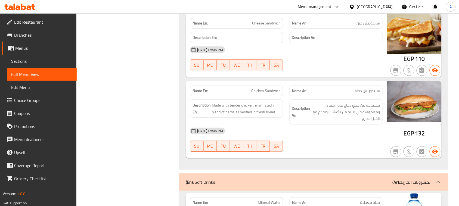
scroll to position [6180, 0]
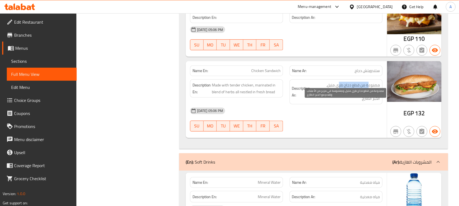
drag, startPoint x: 367, startPoint y: 107, endPoint x: 340, endPoint y: 102, distance: 27.5
click at [340, 102] on span "مصنوعة من قطع دجاج طري متبل، ومغموسة في مزيج من الأعشاب وتقدم مع الخبز الطازج" at bounding box center [345, 92] width 69 height 20
drag, startPoint x: 326, startPoint y: 107, endPoint x: 324, endPoint y: 126, distance: 19.7
click at [325, 102] on span "مصنوعة من قطع دجاج طري متبل، ومغموسة في مزيج من الأعشاب وتقدم مع الخبز الطازج" at bounding box center [345, 92] width 69 height 20
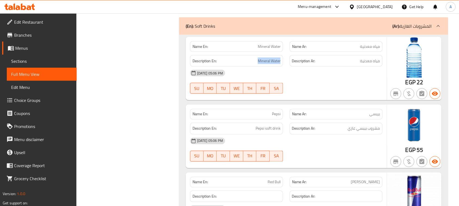
drag, startPoint x: 248, startPoint y: 82, endPoint x: 295, endPoint y: 81, distance: 47.0
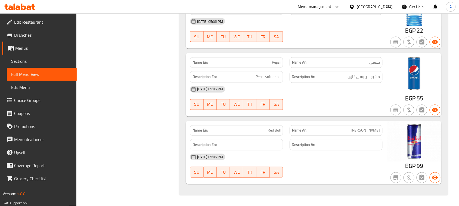
scroll to position [6384, 0]
drag, startPoint x: 251, startPoint y: 78, endPoint x: 287, endPoint y: 84, distance: 36.1
drag, startPoint x: 296, startPoint y: 71, endPoint x: 341, endPoint y: 102, distance: 54.8
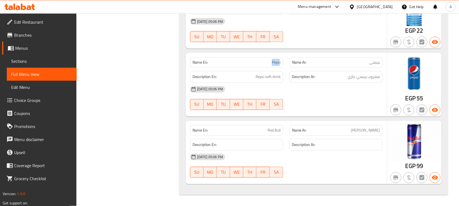
drag, startPoint x: 356, startPoint y: 86, endPoint x: 344, endPoint y: 107, distance: 24.4
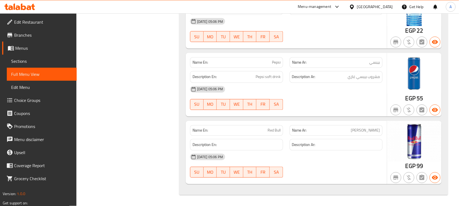
drag, startPoint x: 340, startPoint y: 114, endPoint x: 274, endPoint y: 136, distance: 70.6
drag, startPoint x: 259, startPoint y: 141, endPoint x: 321, endPoint y: 122, distance: 65.3
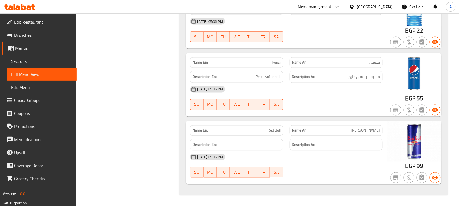
scroll to position [6316, 0]
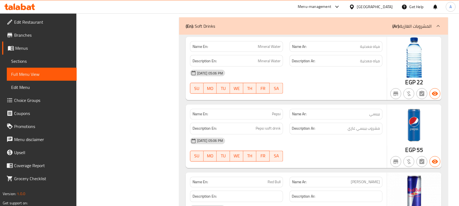
drag, startPoint x: 265, startPoint y: 65, endPoint x: 281, endPoint y: 63, distance: 15.6
copy span "Mineral Water"
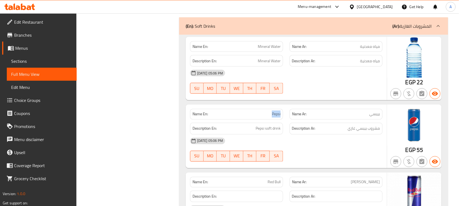
copy span "Pepsi"
drag, startPoint x: 259, startPoint y: 62, endPoint x: 325, endPoint y: 106, distance: 79.7
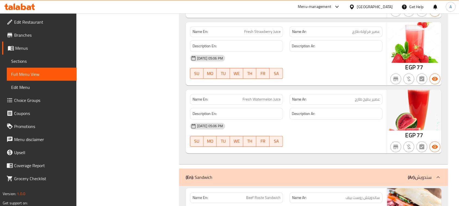
scroll to position [5840, 0]
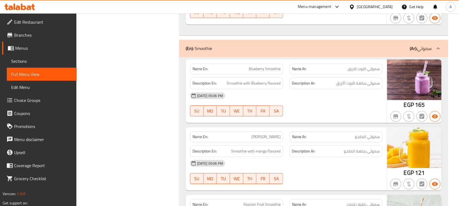
scroll to position [5330, 0]
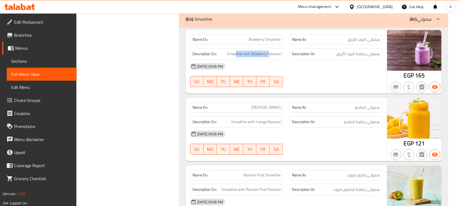
drag, startPoint x: 237, startPoint y: 71, endPoint x: 283, endPoint y: 76, distance: 46.1
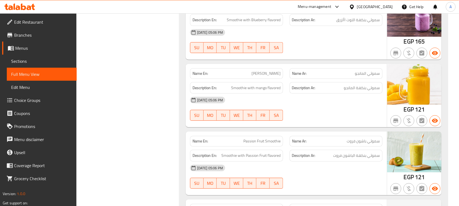
drag, startPoint x: 254, startPoint y: 91, endPoint x: 318, endPoint y: 96, distance: 64.5
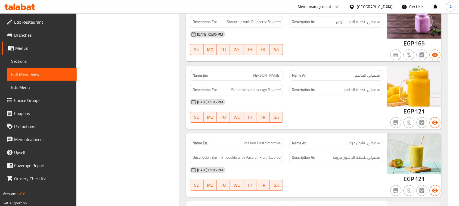
scroll to position [5296, 0]
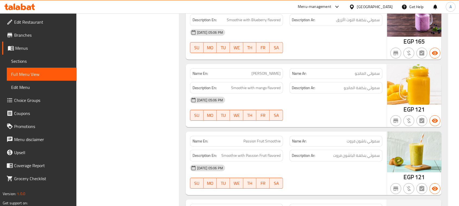
click at [342, 23] on span "سموثي بنكهة التوت األزرق" at bounding box center [358, 20] width 44 height 7
copy span "األزرق"
drag, startPoint x: 368, startPoint y: 90, endPoint x: 321, endPoint y: 85, distance: 47.3
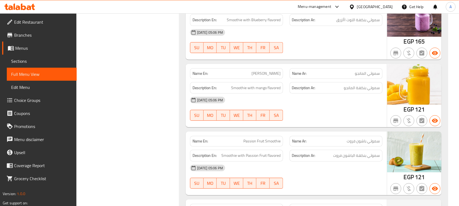
drag, startPoint x: 364, startPoint y: 105, endPoint x: 343, endPoint y: 111, distance: 21.4
drag, startPoint x: 251, startPoint y: 105, endPoint x: 324, endPoint y: 124, distance: 75.5
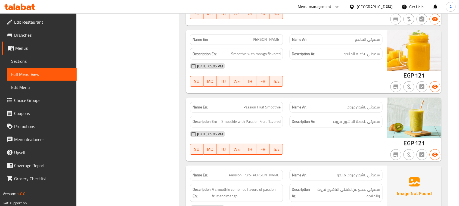
drag, startPoint x: 349, startPoint y: 101, endPoint x: 350, endPoint y: 111, distance: 10.1
drag, startPoint x: 255, startPoint y: 126, endPoint x: 328, endPoint y: 145, distance: 75.8
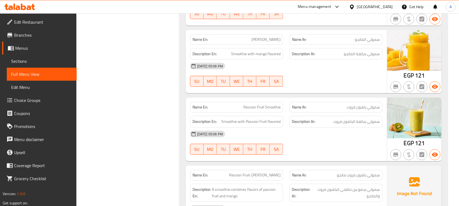
drag, startPoint x: 370, startPoint y: 138, endPoint x: 277, endPoint y: 134, distance: 93.3
click at [249, 125] on span "Smoothie with Passion Fruit flavored" at bounding box center [250, 121] width 59 height 7
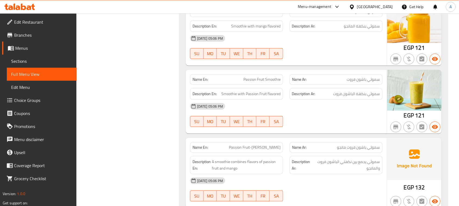
scroll to position [5466, 0]
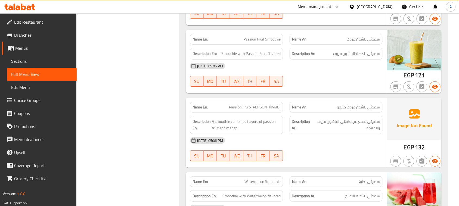
drag, startPoint x: 230, startPoint y: 121, endPoint x: 303, endPoint y: 145, distance: 77.4
drag, startPoint x: 367, startPoint y: 139, endPoint x: 325, endPoint y: 139, distance: 42.7
click at [325, 132] on span "سموثي يجمع بين نكهتي الباشون فروت والمانجو" at bounding box center [346, 124] width 67 height 13
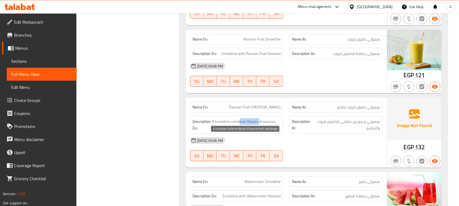
drag, startPoint x: 251, startPoint y: 140, endPoint x: 318, endPoint y: 167, distance: 72.1
click at [279, 132] on span "A smoothie combines flavors of passion fruit and mango" at bounding box center [246, 124] width 68 height 13
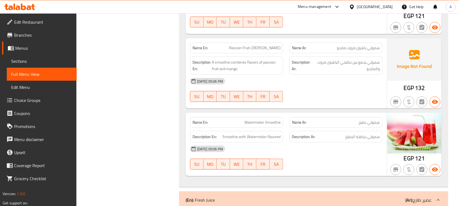
scroll to position [5534, 0]
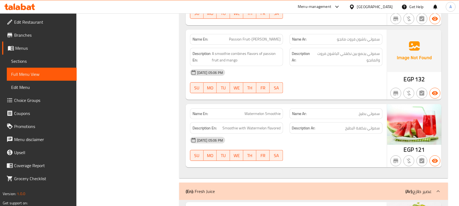
drag, startPoint x: 251, startPoint y: 130, endPoint x: 328, endPoint y: 143, distance: 78.5
drag, startPoint x: 356, startPoint y: 146, endPoint x: 347, endPoint y: 146, distance: 9.8
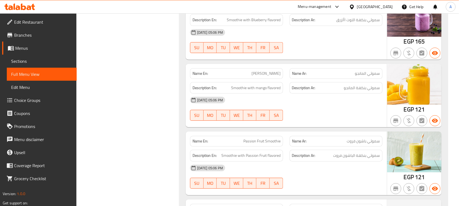
scroll to position [802, 0]
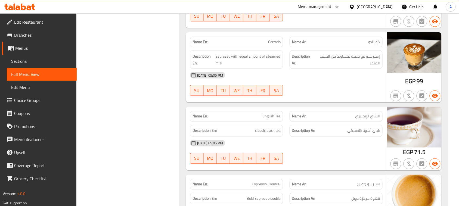
click at [29, 60] on span "Sections" at bounding box center [41, 61] width 61 height 7
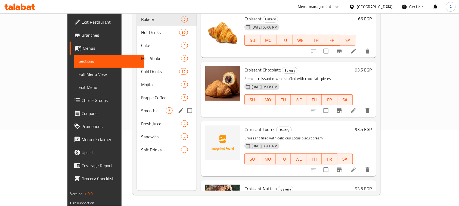
scroll to position [76, 0]
click at [141, 107] on span "Smoothie" at bounding box center [153, 110] width 25 height 7
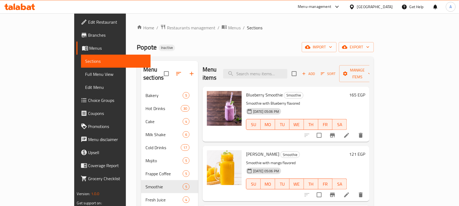
click at [137, 47] on span "Popote" at bounding box center [147, 47] width 20 height 12
drag, startPoint x: 101, startPoint y: 47, endPoint x: 141, endPoint y: 48, distance: 40.0
click at [137, 48] on div "Popote Inactive import export" at bounding box center [255, 47] width 237 height 10
click at [141, 48] on div "Popote Inactive import export" at bounding box center [255, 47] width 237 height 10
click at [137, 49] on span "Popote" at bounding box center [147, 47] width 20 height 12
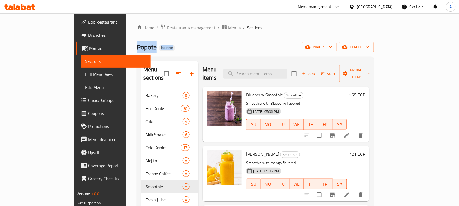
drag, startPoint x: 92, startPoint y: 49, endPoint x: 129, endPoint y: 49, distance: 36.7
click at [137, 49] on div "Popote Inactive import export" at bounding box center [255, 47] width 237 height 10
click at [137, 48] on span "Popote" at bounding box center [147, 47] width 20 height 12
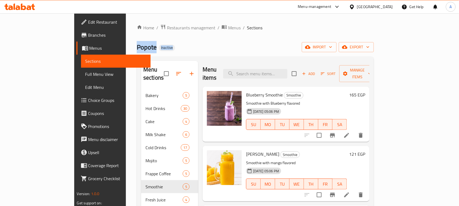
drag, startPoint x: 96, startPoint y: 48, endPoint x: 144, endPoint y: 48, distance: 48.1
click at [142, 48] on div "Popote Inactive import export" at bounding box center [255, 47] width 237 height 10
click at [144, 48] on div "Popote Inactive import export" at bounding box center [255, 47] width 237 height 10
click at [137, 50] on span "Popote" at bounding box center [147, 47] width 20 height 12
drag, startPoint x: 93, startPoint y: 50, endPoint x: 138, endPoint y: 50, distance: 44.6
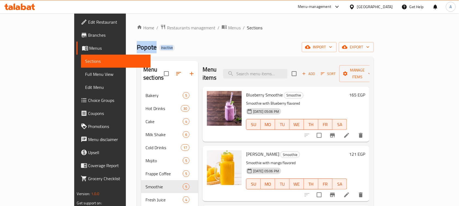
click at [137, 50] on div "Popote Inactive import export" at bounding box center [255, 47] width 237 height 10
click at [144, 50] on div "Popote Inactive import export" at bounding box center [255, 47] width 237 height 10
click at [251, 42] on div "Popote Inactive import export" at bounding box center [255, 47] width 237 height 10
click at [244, 42] on div "Home / Restaurants management / Menus / Sections Popote Inactive import export …" at bounding box center [255, 147] width 237 height 247
click at [228, 28] on span "Menus" at bounding box center [234, 27] width 12 height 7
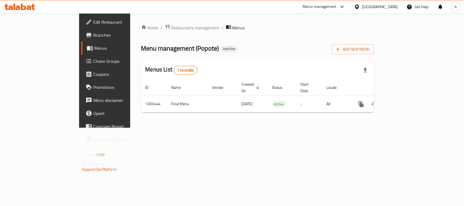
click at [374, 43] on div "Add New Menu" at bounding box center [353, 48] width 42 height 12
click at [370, 49] on span "Add New Menu" at bounding box center [352, 49] width 33 height 7
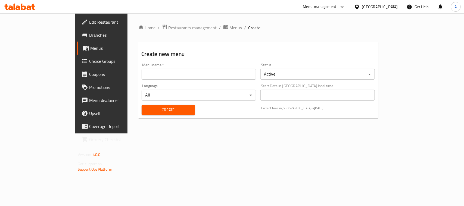
click at [142, 74] on input "text" at bounding box center [199, 74] width 114 height 11
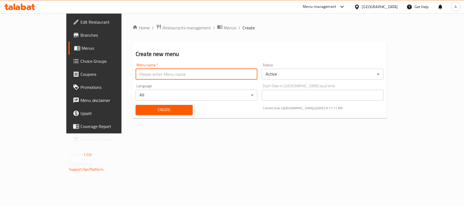
type input "New"
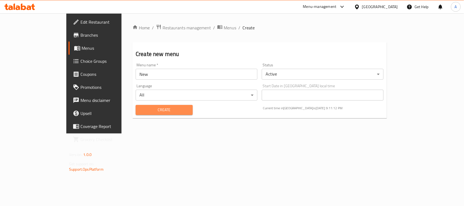
click at [155, 110] on span "Create" at bounding box center [164, 110] width 48 height 7
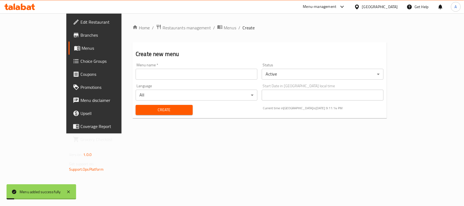
click at [179, 23] on div "Home / Restaurants management / Menus / Create Create new menu Menu name   * Me…" at bounding box center [259, 73] width 276 height 120
click at [224, 31] on span "Menus" at bounding box center [230, 27] width 12 height 7
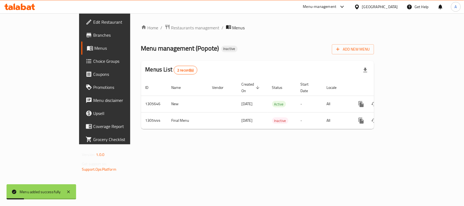
click at [203, 144] on div "Home / Restaurants management / Menus Menu management ( Popote ) Inactive Add N…" at bounding box center [257, 78] width 255 height 131
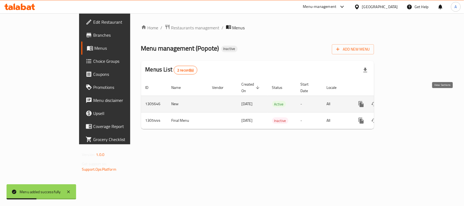
click at [407, 98] on link "enhanced table" at bounding box center [400, 104] width 13 height 13
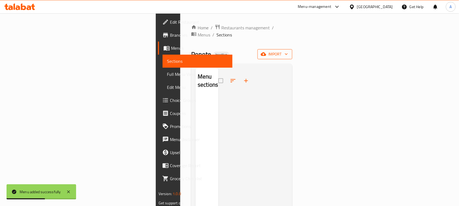
click at [288, 51] on span "import" at bounding box center [275, 54] width 26 height 7
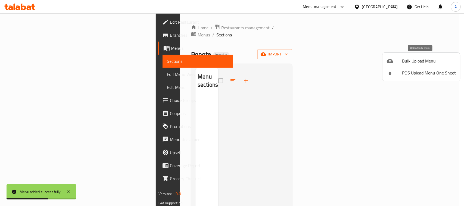
click at [423, 61] on span "Bulk Upload Menu" at bounding box center [429, 61] width 54 height 7
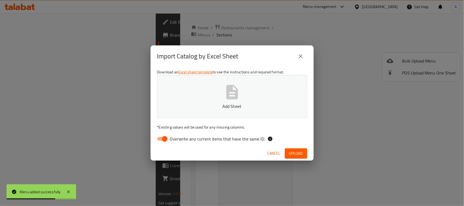
click at [163, 140] on input "Overwrite any current items that have the same ID." at bounding box center [164, 139] width 31 height 10
checkbox input "false"
click at [215, 109] on button "Add Sheet" at bounding box center [232, 96] width 150 height 43
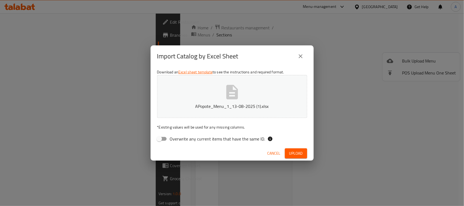
click at [303, 152] on button "Upload" at bounding box center [296, 153] width 22 height 10
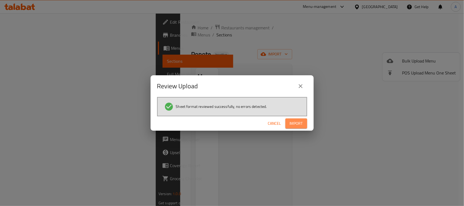
click at [293, 123] on span "Import" at bounding box center [296, 123] width 13 height 7
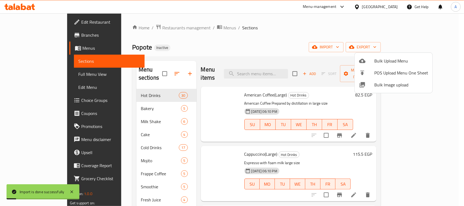
click at [302, 56] on div at bounding box center [232, 103] width 464 height 206
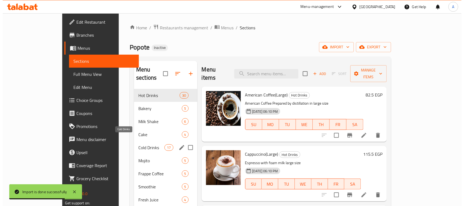
scroll to position [34, 0]
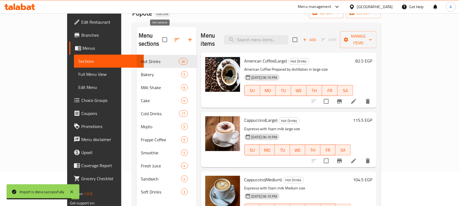
click at [170, 35] on button "button" at bounding box center [176, 39] width 13 height 13
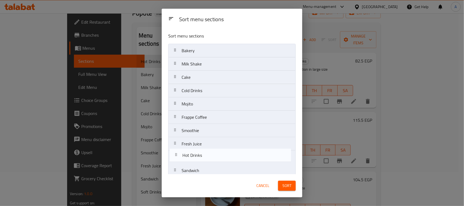
scroll to position [19, 0]
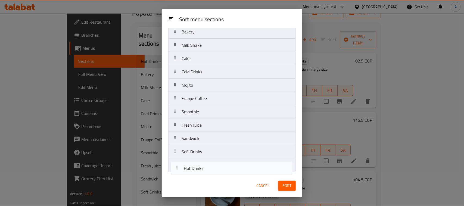
drag, startPoint x: 201, startPoint y: 52, endPoint x: 203, endPoint y: 172, distance: 119.3
click at [203, 172] on nav "Hot Drinks Bakery Milk Shake Cake Cold Drinks Mojito Frappe Coffee Smoothie Fre…" at bounding box center [231, 98] width 127 height 147
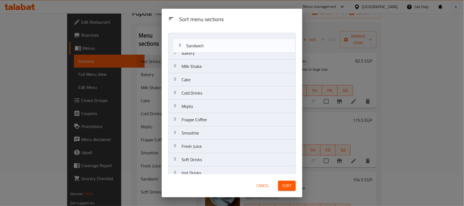
scroll to position [0, 0]
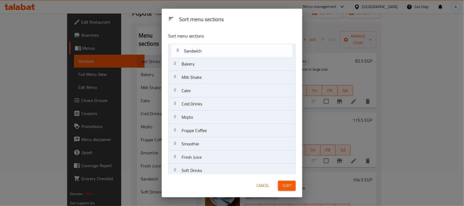
drag, startPoint x: 201, startPoint y: 142, endPoint x: 203, endPoint y: 52, distance: 90.0
click at [203, 52] on nav "Bakery Milk Shake Cake Cold Drinks Mojito Frappe Coffee Smoothie Fresh Juice Sa…" at bounding box center [231, 117] width 127 height 147
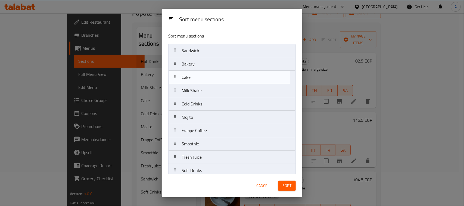
drag, startPoint x: 202, startPoint y: 90, endPoint x: 201, endPoint y: 75, distance: 15.8
click at [201, 75] on nav "Sandwich Bakery Milk Shake Cake Cold Drinks Mojito Frappe Coffee Smoothie Fresh…" at bounding box center [231, 117] width 127 height 147
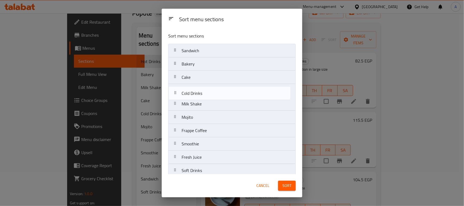
drag, startPoint x: 204, startPoint y: 103, endPoint x: 204, endPoint y: 88, distance: 14.9
click at [204, 88] on nav "Sandwich Bakery Cake Milk Shake Cold Drinks Mojito Frappe Coffee Smoothie Fresh…" at bounding box center [231, 117] width 127 height 147
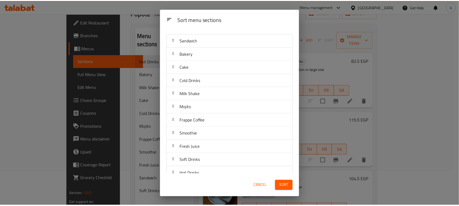
scroll to position [19, 0]
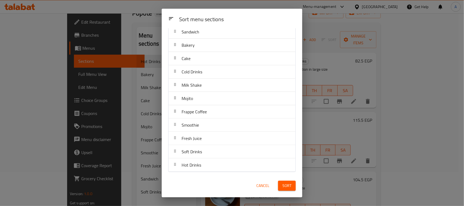
click at [283, 185] on span "Sort" at bounding box center [286, 185] width 9 height 7
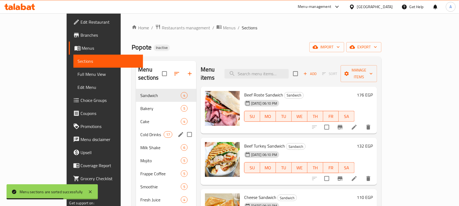
scroll to position [68, 0]
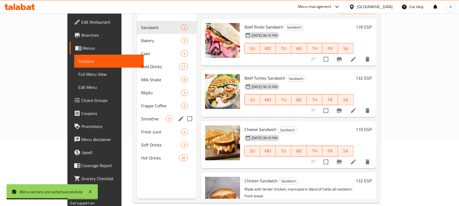
drag, startPoint x: 130, startPoint y: 111, endPoint x: 181, endPoint y: 118, distance: 52.3
click at [141, 115] on span "Smoothie" at bounding box center [153, 118] width 25 height 7
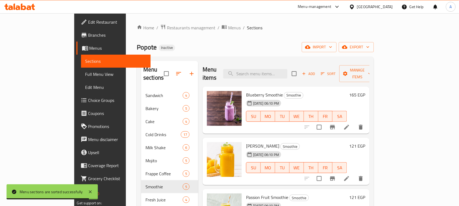
click at [137, 49] on span "Popote" at bounding box center [147, 47] width 20 height 12
drag, startPoint x: 97, startPoint y: 49, endPoint x: 162, endPoint y: 42, distance: 66.0
click at [161, 42] on div "Popote Inactive import export" at bounding box center [255, 47] width 237 height 10
click at [162, 42] on div "Home / Restaurants management / Menus / Sections Popote Inactive import export …" at bounding box center [255, 147] width 237 height 247
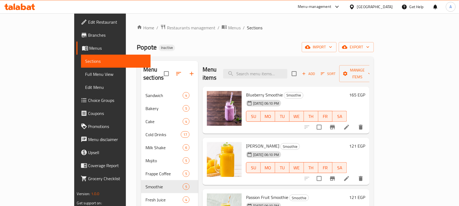
click at [137, 46] on span "Popote" at bounding box center [147, 47] width 20 height 12
drag, startPoint x: 90, startPoint y: 46, endPoint x: 177, endPoint y: 46, distance: 87.8
click at [177, 46] on div "Popote Inactive import export" at bounding box center [255, 47] width 237 height 10
click at [186, 43] on div "Popote Inactive import export" at bounding box center [255, 47] width 237 height 10
click at [369, 44] on span "export" at bounding box center [356, 47] width 26 height 7
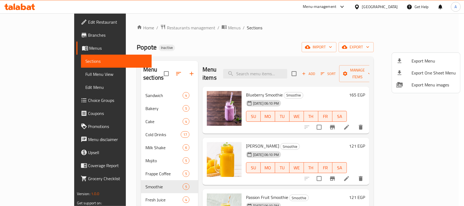
click at [411, 60] on span "Export Menu" at bounding box center [433, 61] width 44 height 7
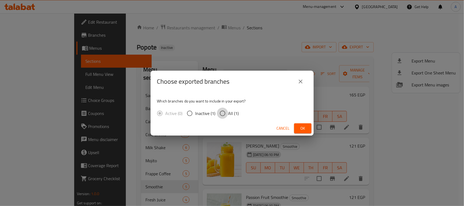
click at [223, 114] on input "All (1)" at bounding box center [222, 113] width 11 height 11
radio input "true"
click at [299, 82] on icon "close" at bounding box center [300, 81] width 7 height 7
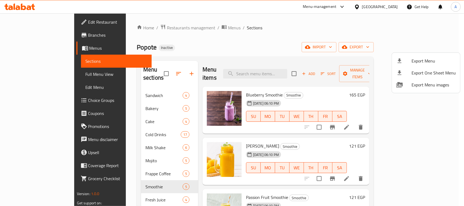
click at [25, 69] on div at bounding box center [232, 103] width 464 height 206
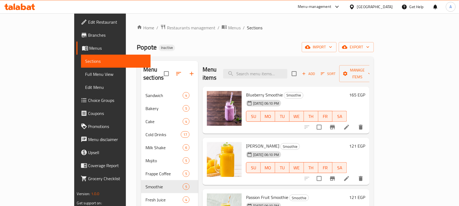
click at [85, 71] on span "Full Menu View" at bounding box center [115, 74] width 61 height 7
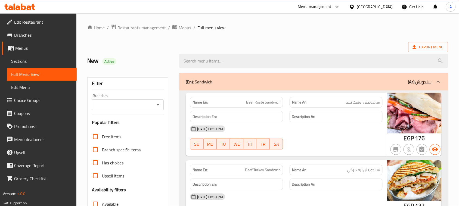
click at [90, 61] on h2 "New Active" at bounding box center [129, 61] width 85 height 8
drag, startPoint x: 90, startPoint y: 61, endPoint x: 121, endPoint y: 61, distance: 31.0
click at [121, 61] on h2 "New Active" at bounding box center [129, 61] width 85 height 8
click at [124, 61] on h2 "New Active" at bounding box center [129, 61] width 85 height 8
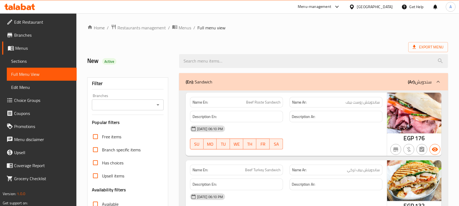
click at [89, 61] on h2 "New Active" at bounding box center [129, 61] width 85 height 8
drag, startPoint x: 89, startPoint y: 61, endPoint x: 123, endPoint y: 64, distance: 34.1
click at [123, 64] on h2 "New Active" at bounding box center [129, 61] width 85 height 8
click at [126, 64] on h2 "New Active" at bounding box center [129, 61] width 85 height 8
click at [311, 46] on div "Export Menu" at bounding box center [267, 47] width 361 height 10
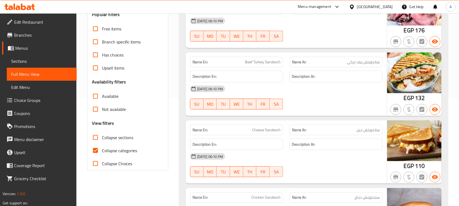
scroll to position [136, 0]
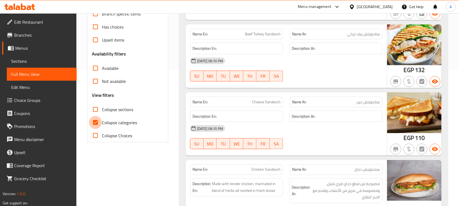
click at [99, 124] on input "Collapse categories" at bounding box center [95, 122] width 13 height 13
checkbox input "false"
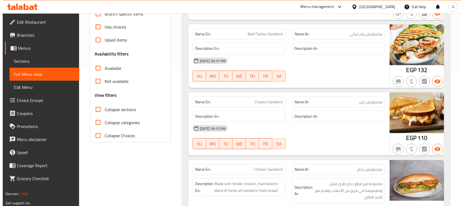
scroll to position [0, 0]
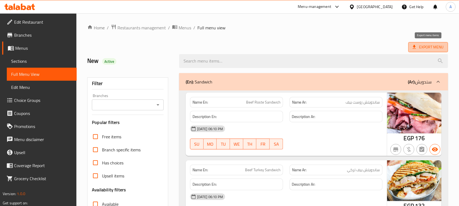
click at [425, 48] on span "Export Menu" at bounding box center [427, 47] width 31 height 7
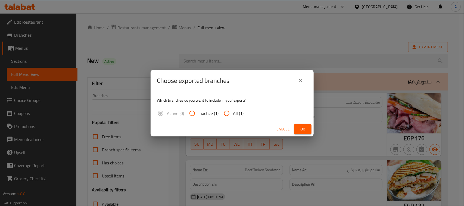
click at [301, 82] on icon "close" at bounding box center [300, 80] width 7 height 7
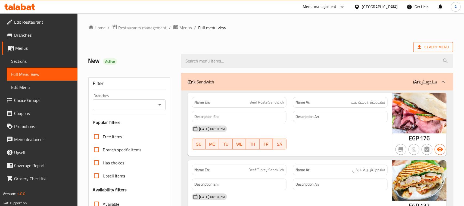
click at [435, 48] on span "Export Menu" at bounding box center [433, 47] width 31 height 7
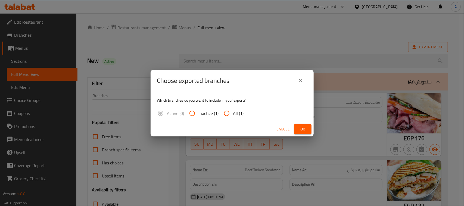
click at [237, 110] on span "All (1)" at bounding box center [238, 113] width 11 height 7
click at [233, 110] on input "All (1)" at bounding box center [226, 113] width 13 height 13
radio input "true"
click at [302, 130] on span "Ok" at bounding box center [302, 129] width 9 height 7
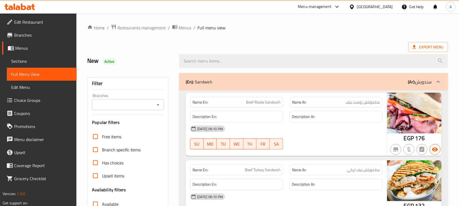
click at [253, 29] on ol "Home / Restaurants management / Menus / Full menu view" at bounding box center [267, 27] width 361 height 7
click at [314, 42] on div "Export Menu" at bounding box center [267, 47] width 361 height 10
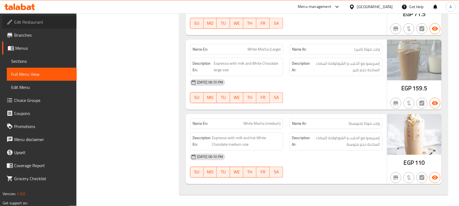
click at [32, 23] on span "Edit Restaurant" at bounding box center [43, 22] width 58 height 7
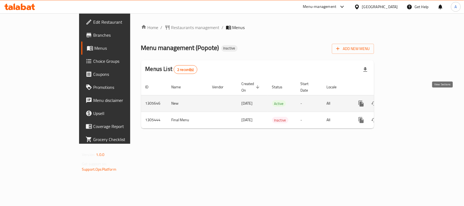
click at [403, 100] on icon "enhanced table" at bounding box center [400, 103] width 7 height 7
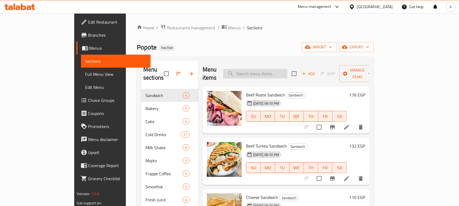
click at [270, 69] on input "search" at bounding box center [255, 74] width 64 height 10
paste input "األزرق"
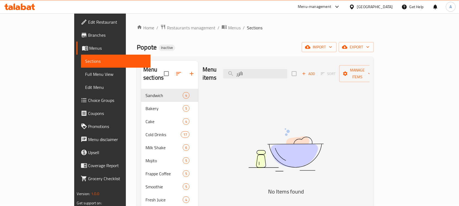
type input "األزر"
click at [85, 73] on span "Full Menu View" at bounding box center [115, 74] width 61 height 7
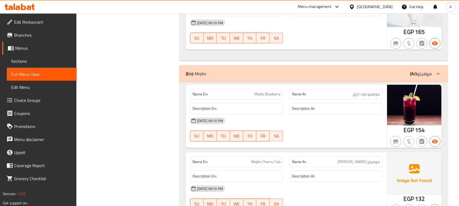
scroll to position [3428, 0]
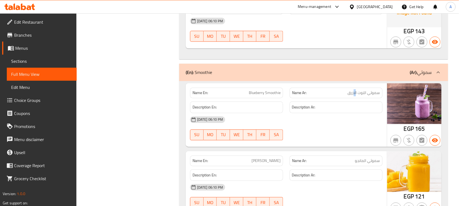
drag, startPoint x: 356, startPoint y: 102, endPoint x: 352, endPoint y: 108, distance: 7.1
